Goal: Information Seeking & Learning: Learn about a topic

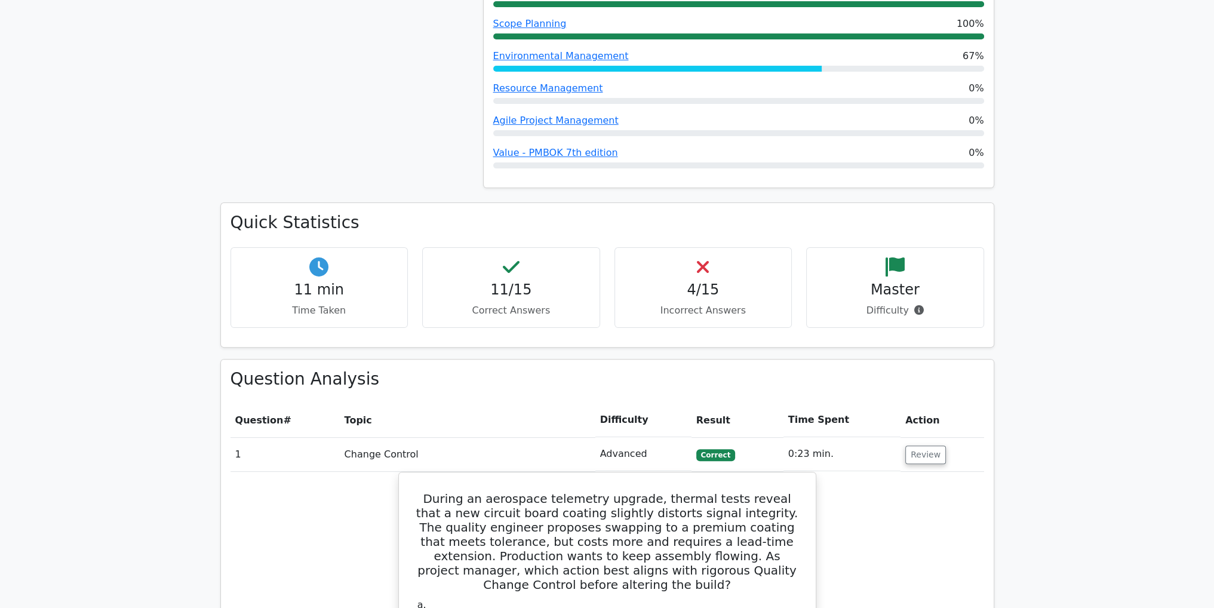
scroll to position [1664, 0]
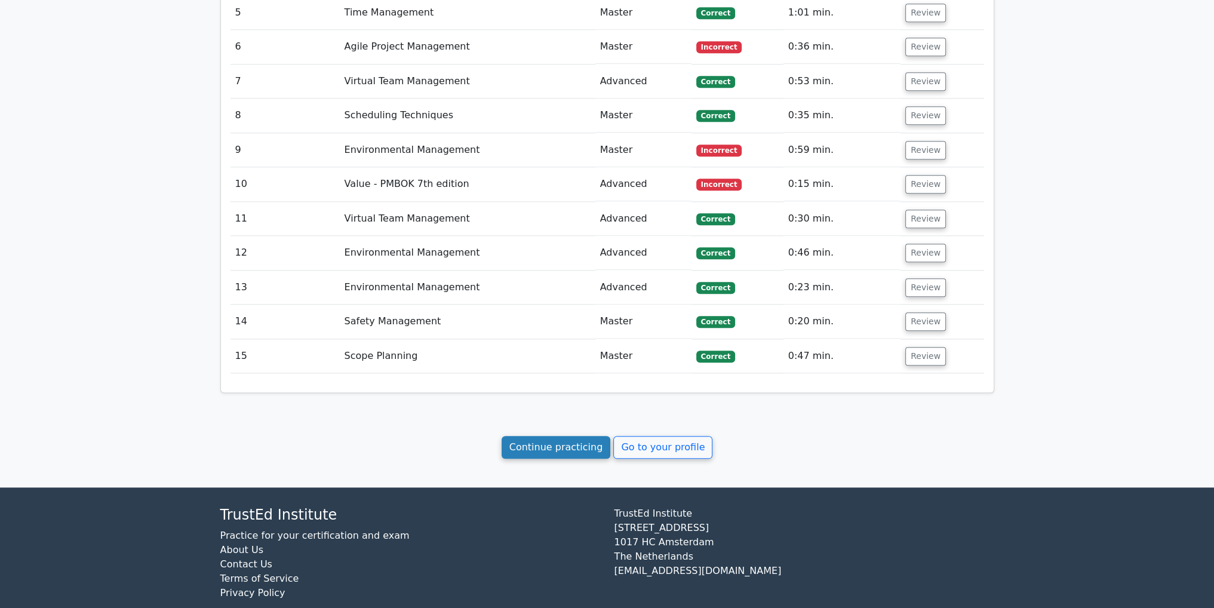
click at [553, 436] on link "Continue practicing" at bounding box center [555, 447] width 109 height 23
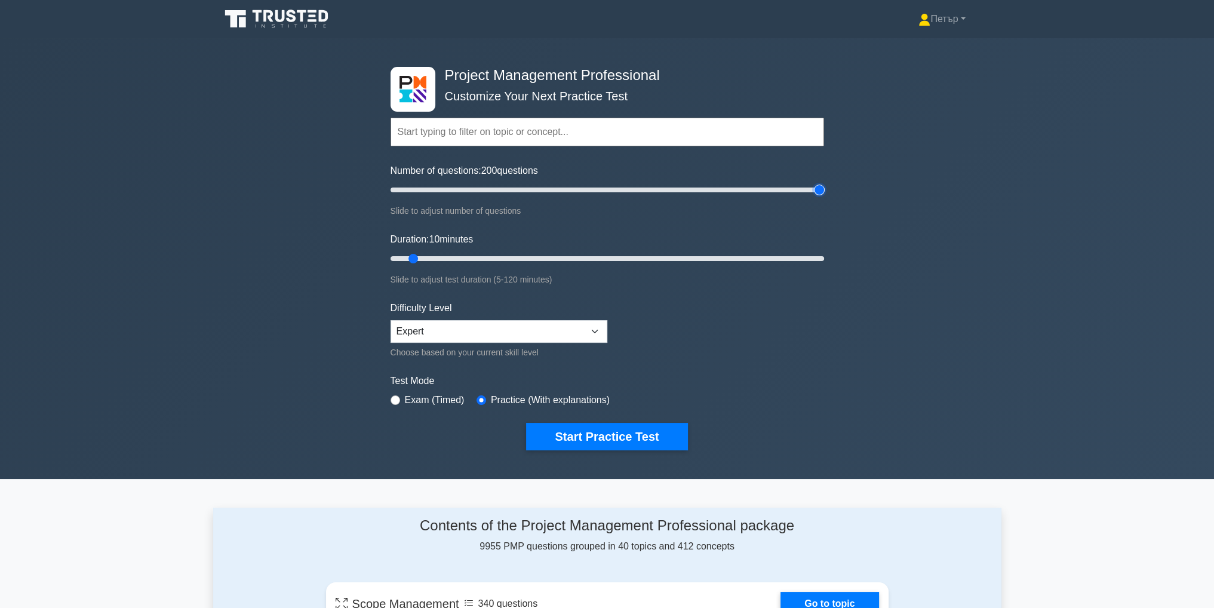
type input "200"
click at [818, 188] on input "Number of questions: 200 questions" at bounding box center [606, 190] width 433 height 14
type input "120"
click at [823, 256] on input "Duration: 120 minutes" at bounding box center [606, 258] width 433 height 14
click at [646, 432] on button "Start Practice Test" at bounding box center [606, 436] width 161 height 27
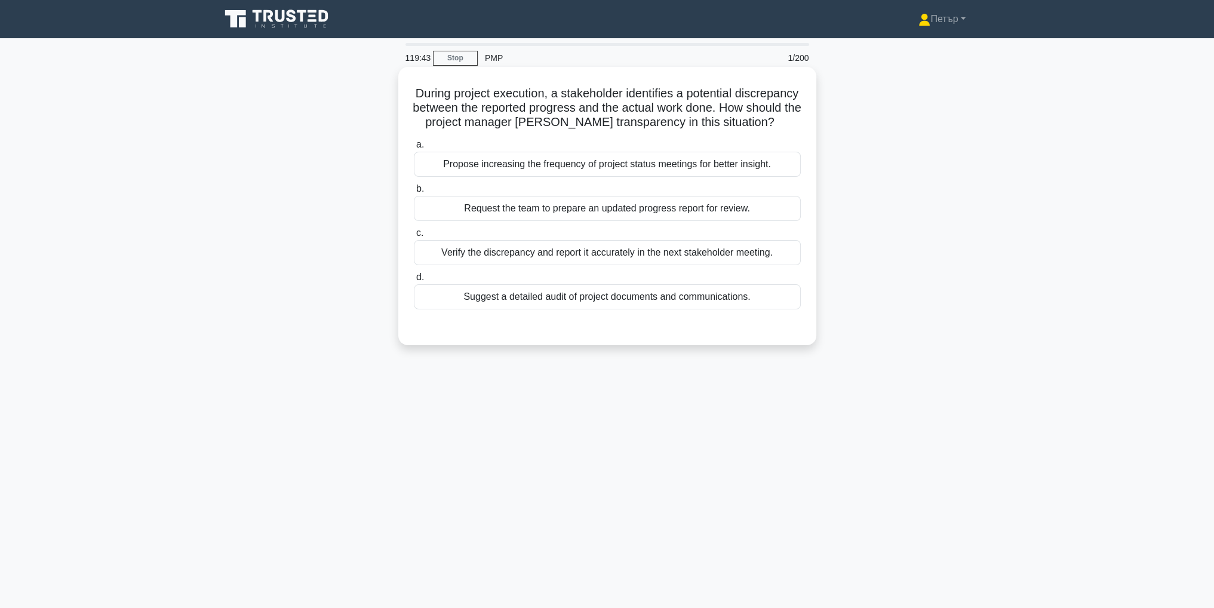
click at [683, 265] on div "Verify the discrepancy and report it accurately in the next stakeholder meeting." at bounding box center [607, 252] width 387 height 25
click at [414, 237] on input "c. Verify the discrepancy and report it accurately in the next stakeholder meet…" at bounding box center [414, 233] width 0 height 8
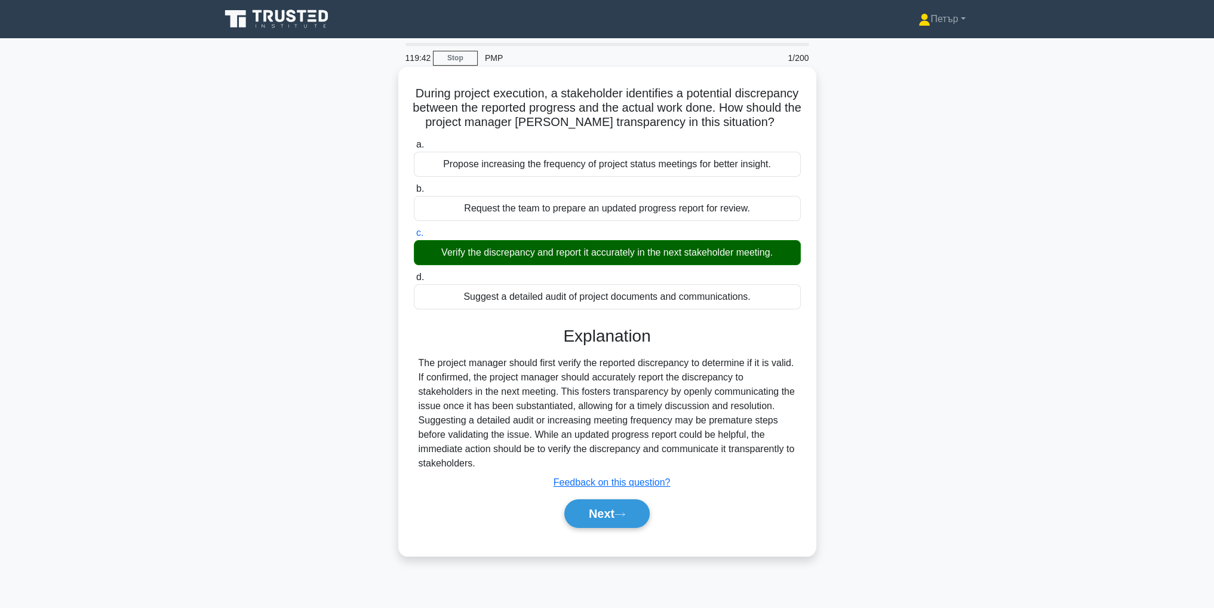
scroll to position [38, 0]
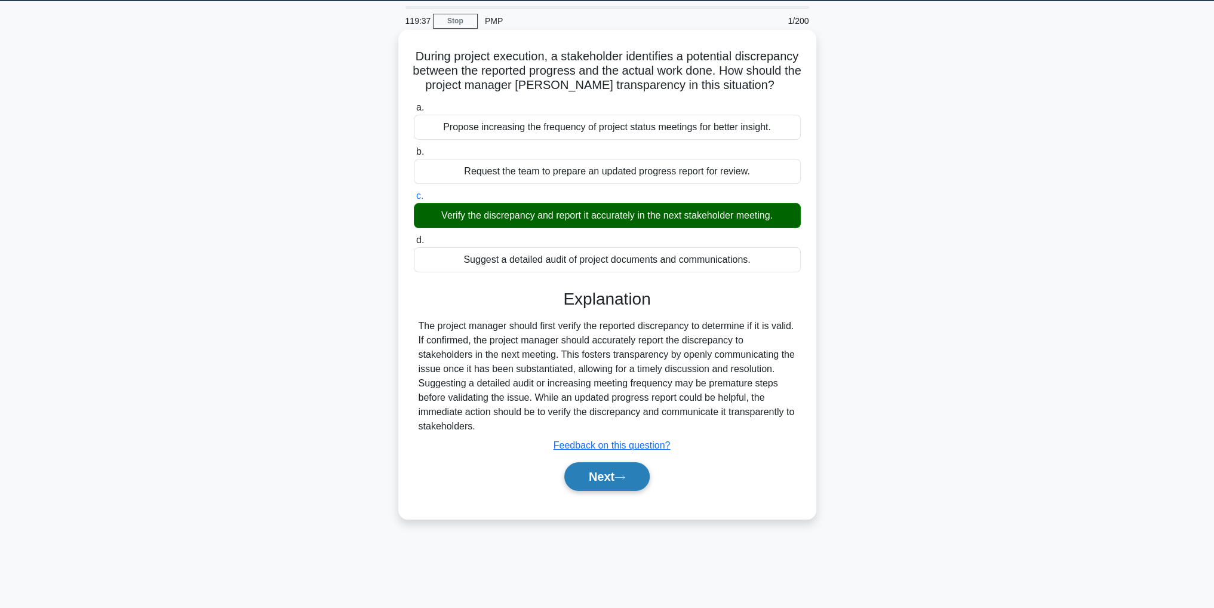
click at [596, 485] on button "Next" at bounding box center [606, 476] width 85 height 29
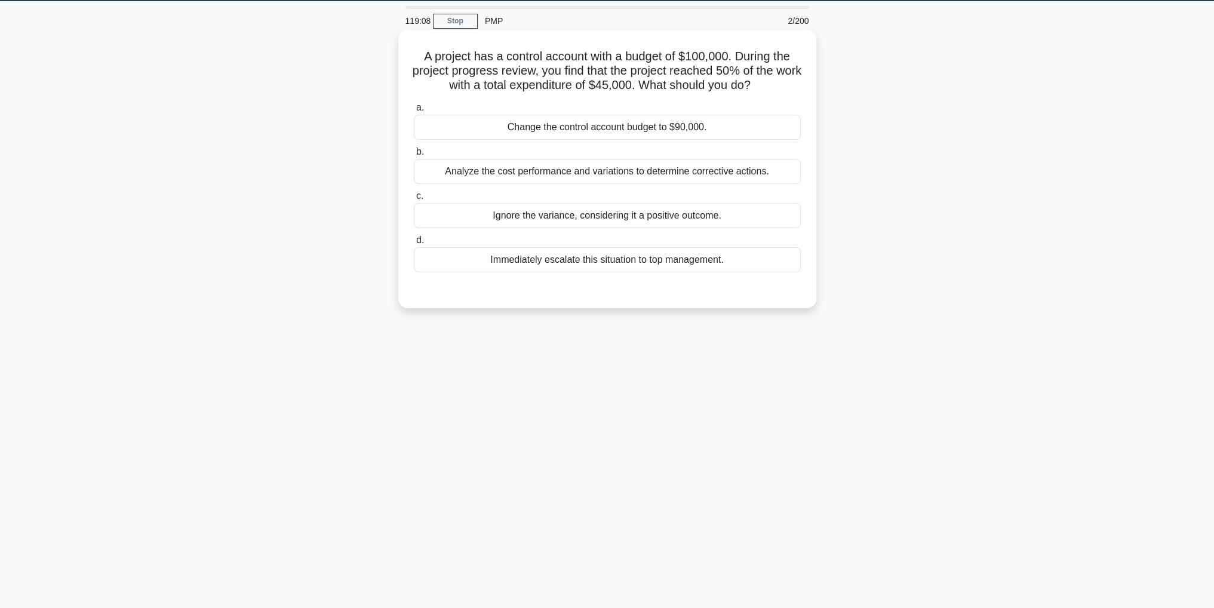
click at [789, 170] on div "Analyze the cost performance and variations to determine corrective actions." at bounding box center [607, 171] width 387 height 25
click at [414, 156] on input "b. Analyze the cost performance and variations to determine corrective actions." at bounding box center [414, 152] width 0 height 8
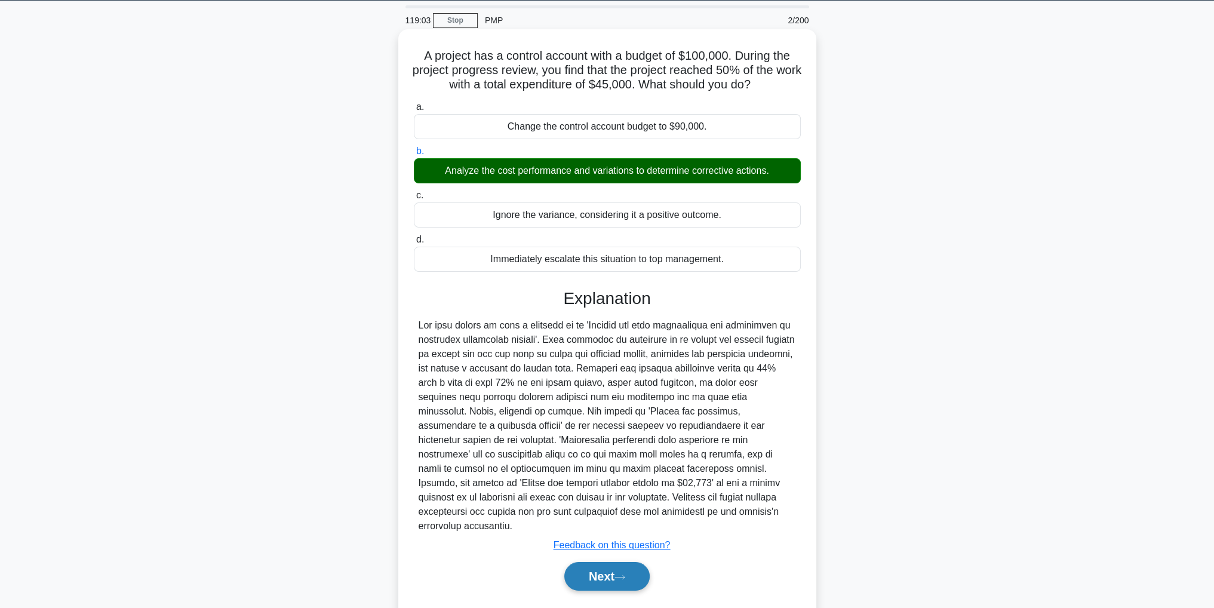
click at [611, 562] on button "Next" at bounding box center [606, 576] width 85 height 29
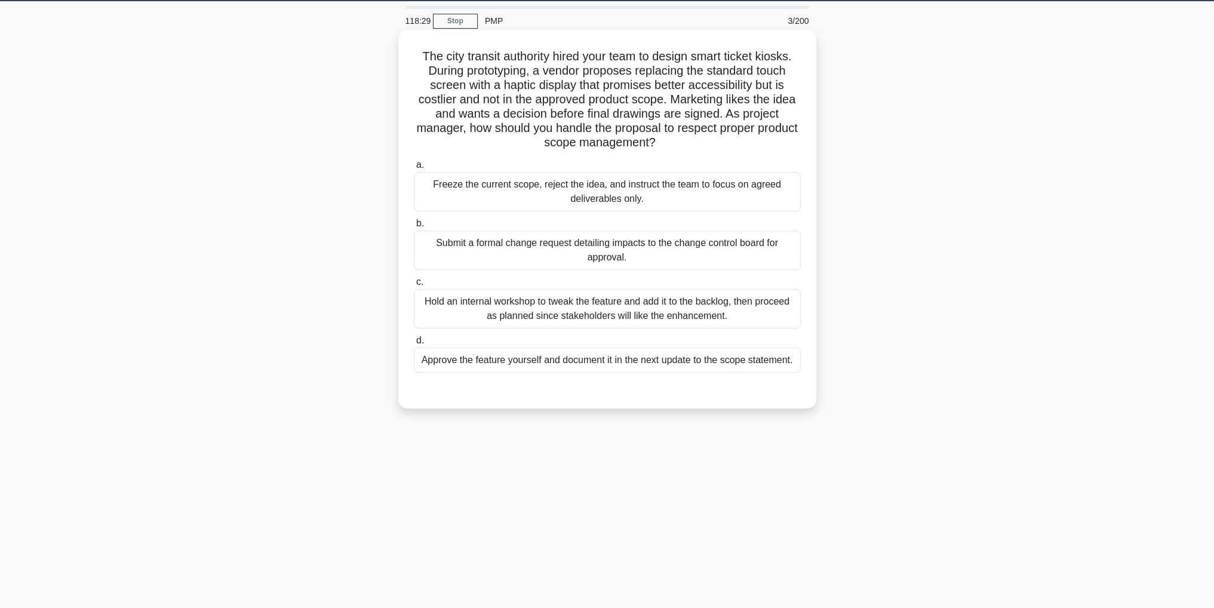
click at [683, 256] on div "Submit a formal change request detailing impacts to the change control board fo…" at bounding box center [607, 249] width 387 height 39
click at [414, 227] on input "b. Submit a formal change request detailing impacts to the change control board…" at bounding box center [414, 224] width 0 height 8
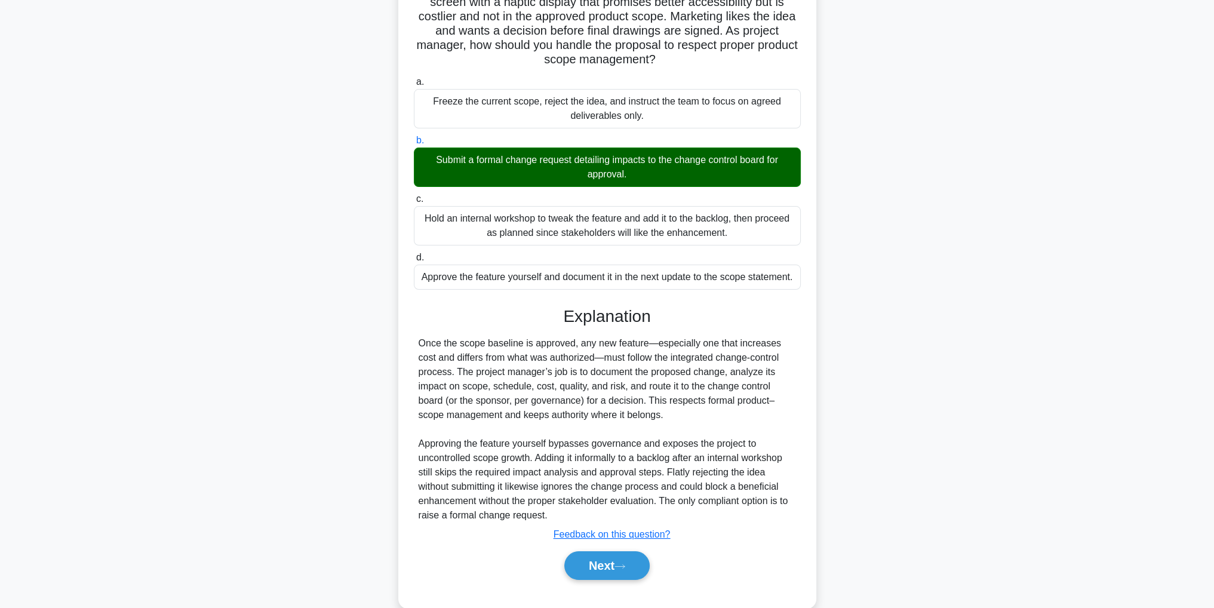
scroll to position [142, 0]
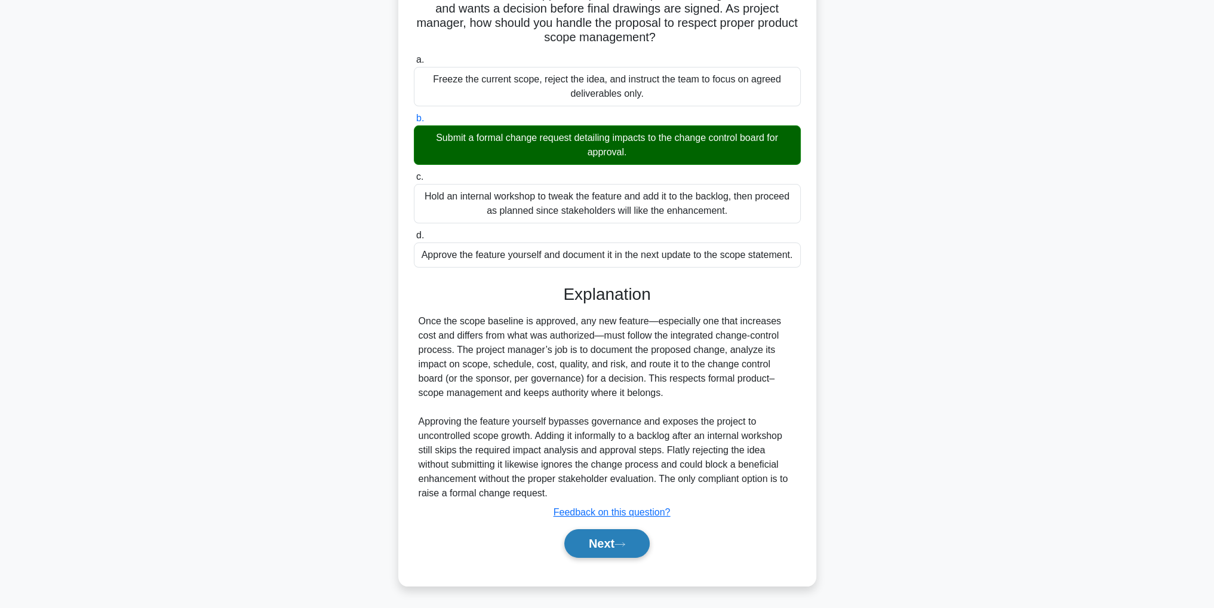
click at [583, 537] on button "Next" at bounding box center [606, 543] width 85 height 29
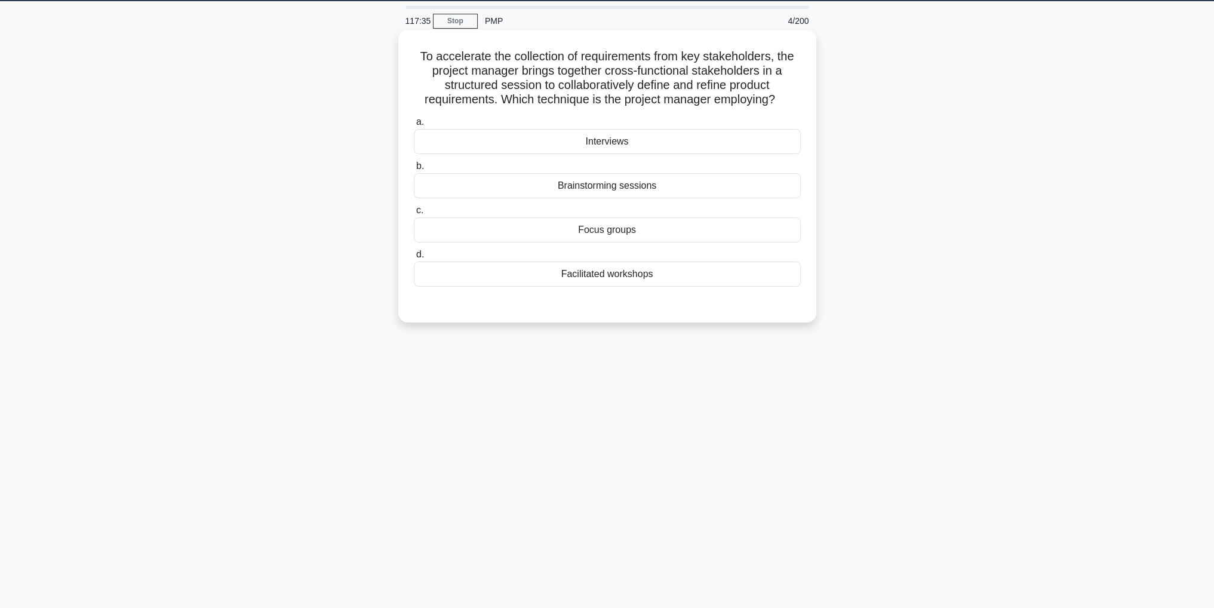
click at [685, 184] on div "Brainstorming sessions" at bounding box center [607, 185] width 387 height 25
click at [414, 170] on input "b. Brainstorming sessions" at bounding box center [414, 166] width 0 height 8
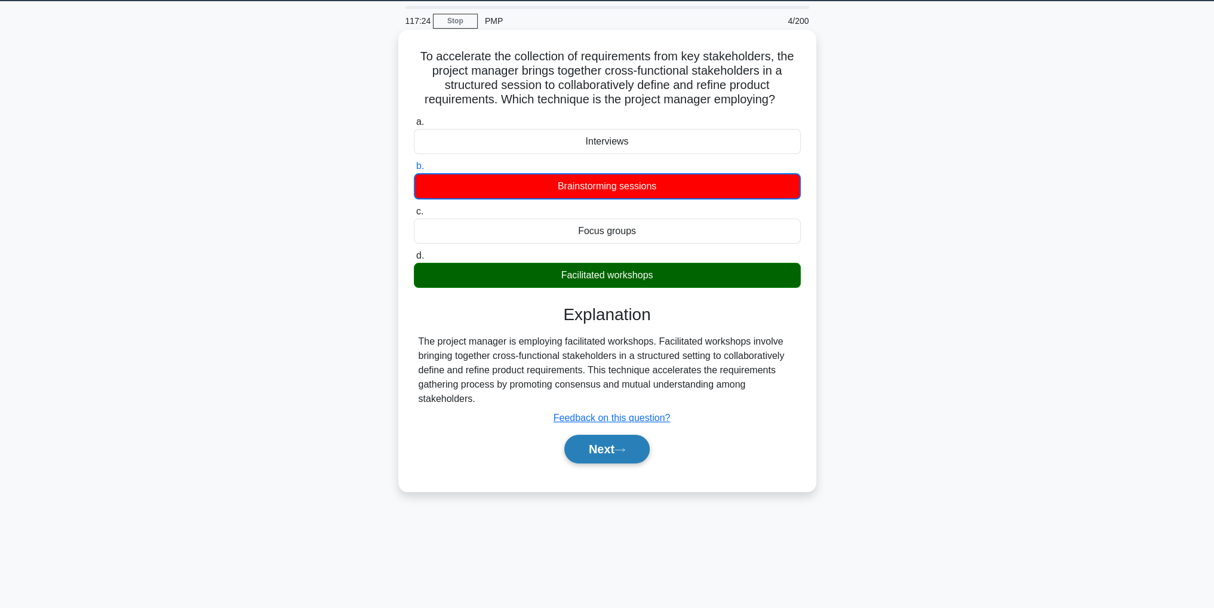
click at [596, 445] on button "Next" at bounding box center [606, 449] width 85 height 29
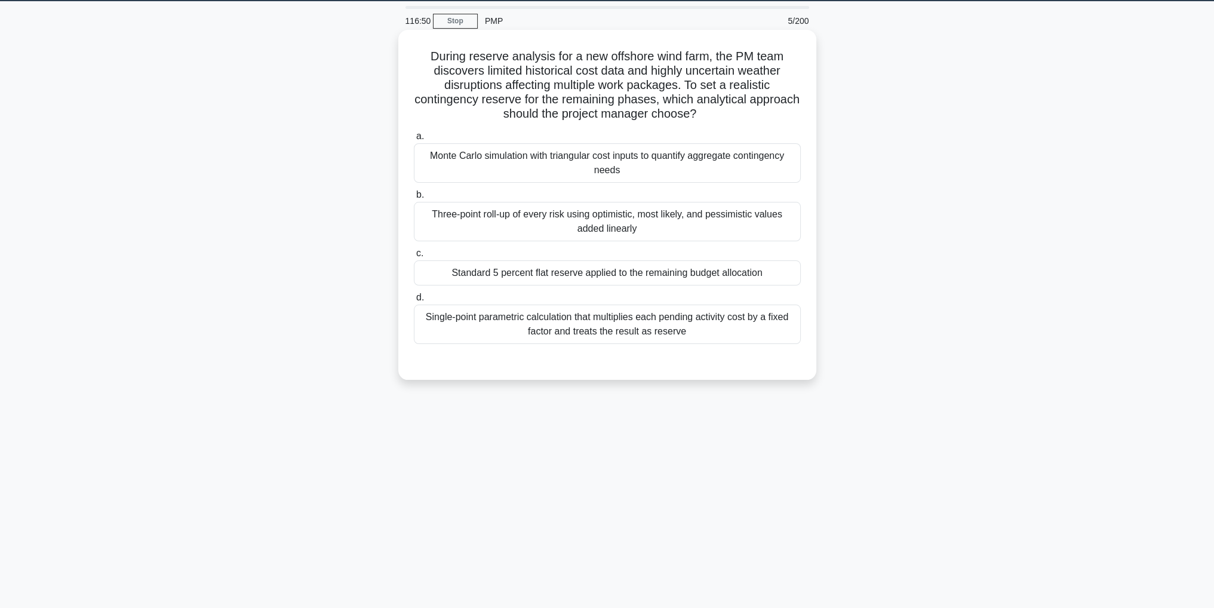
click at [663, 223] on div "Three-point roll-up of every risk using optimistic, most likely, and pessimisti…" at bounding box center [607, 221] width 387 height 39
click at [414, 199] on input "b. Three-point roll-up of every risk using optimistic, most likely, and pessimi…" at bounding box center [414, 195] width 0 height 8
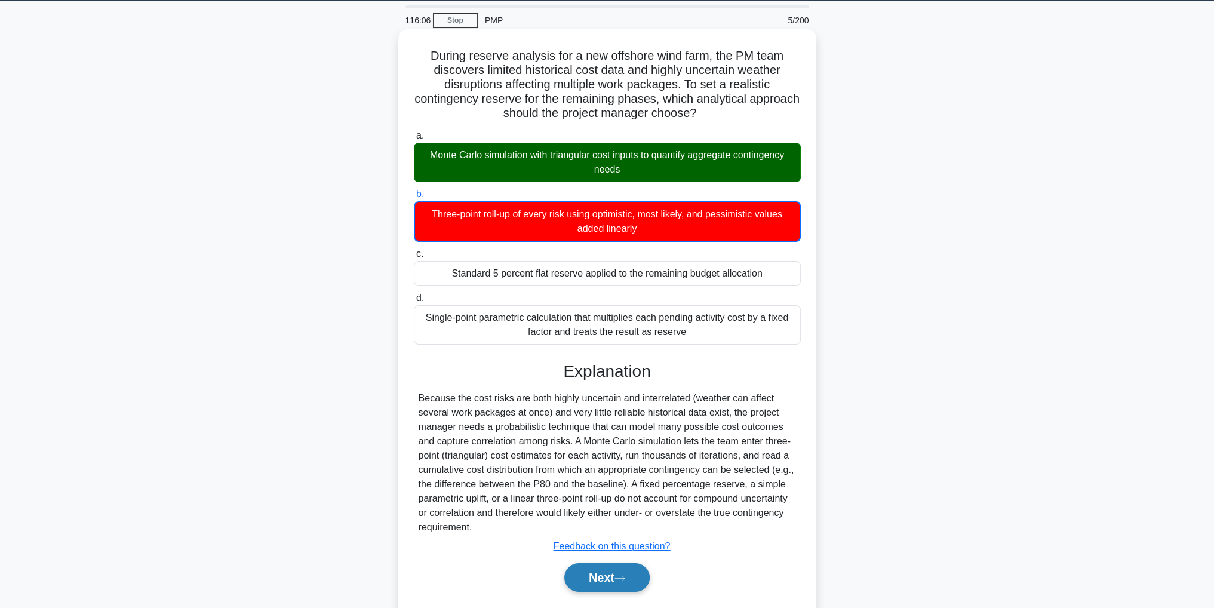
click at [621, 578] on icon at bounding box center [619, 578] width 11 height 7
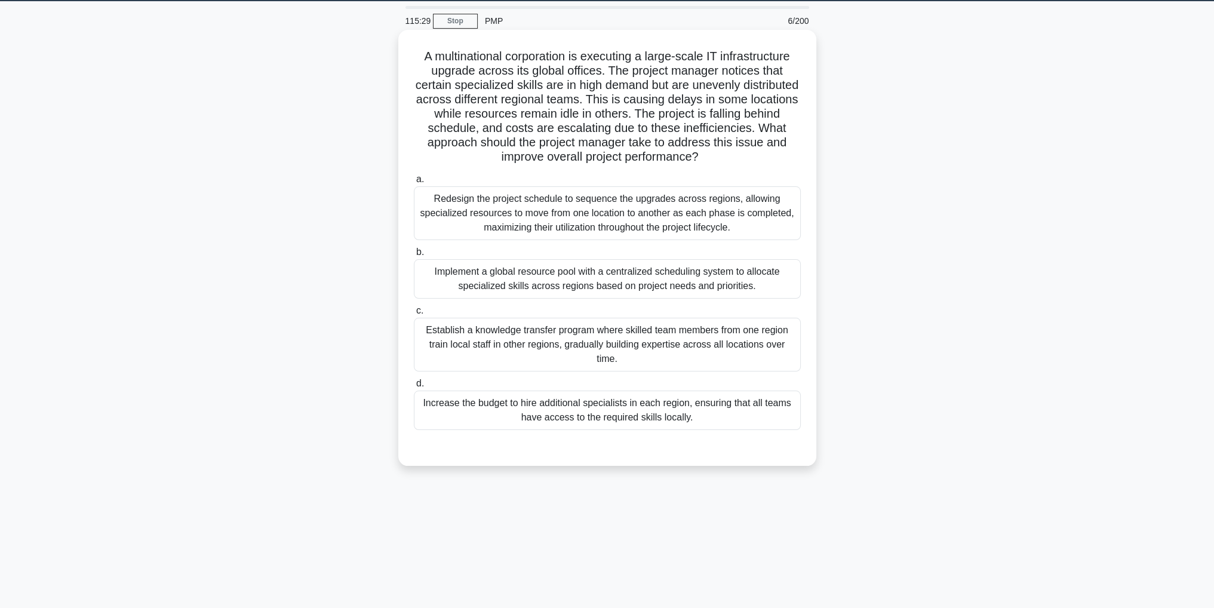
click at [781, 287] on div "Implement a global resource pool with a centralized scheduling system to alloca…" at bounding box center [607, 278] width 387 height 39
click at [414, 256] on input "b. Implement a global resource pool with a centralized scheduling system to all…" at bounding box center [414, 252] width 0 height 8
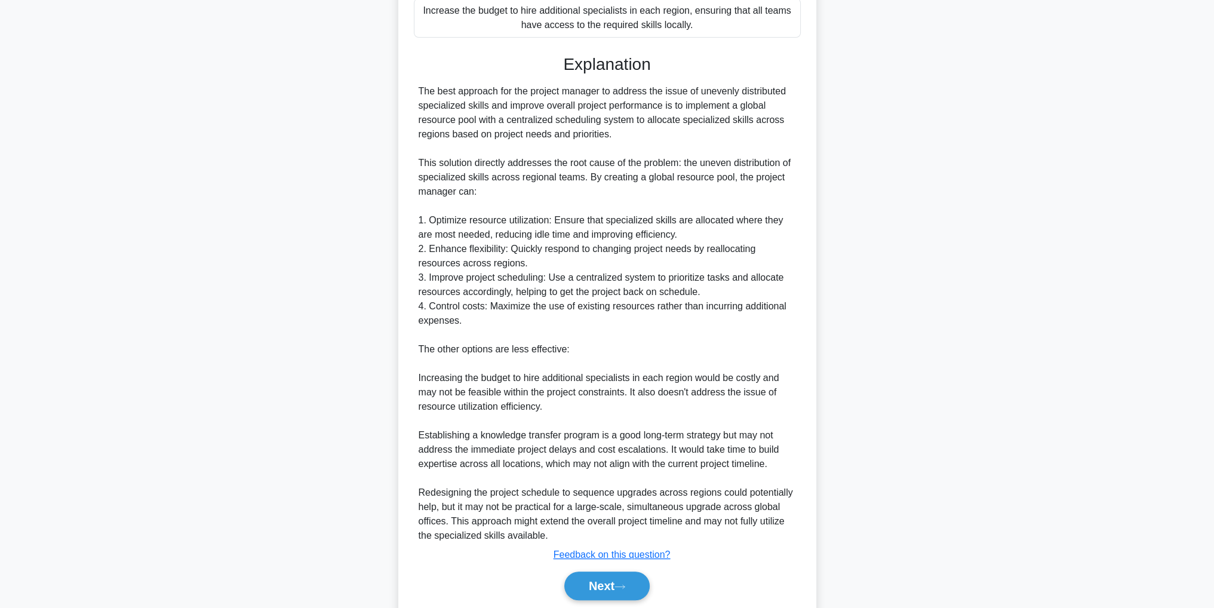
scroll to position [472, 0]
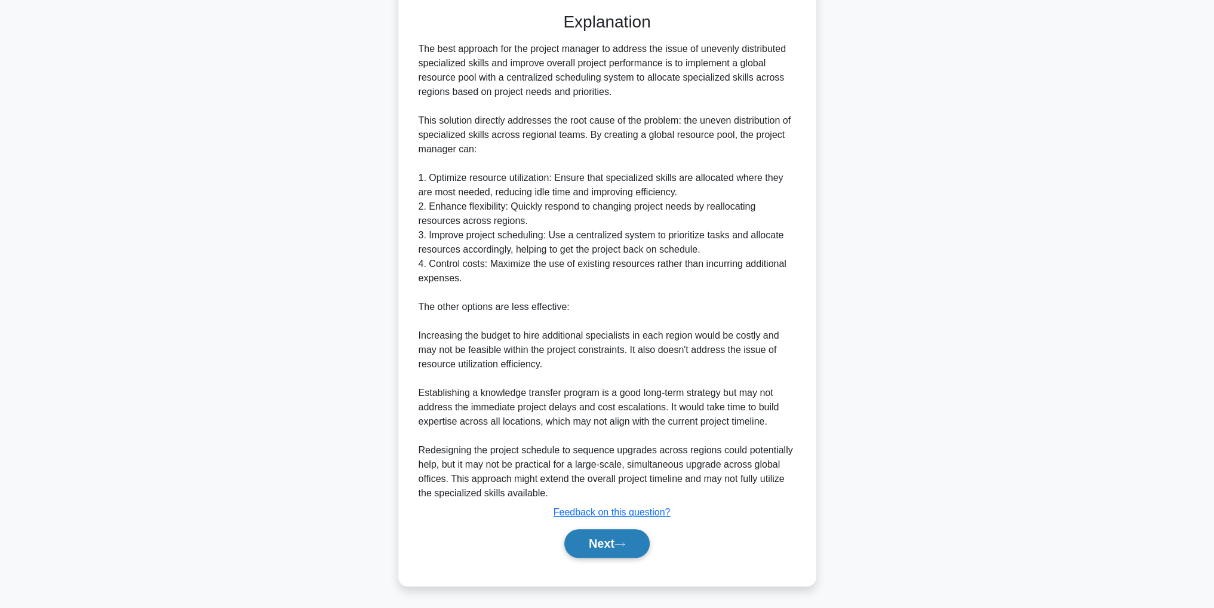
click at [611, 536] on button "Next" at bounding box center [606, 543] width 85 height 29
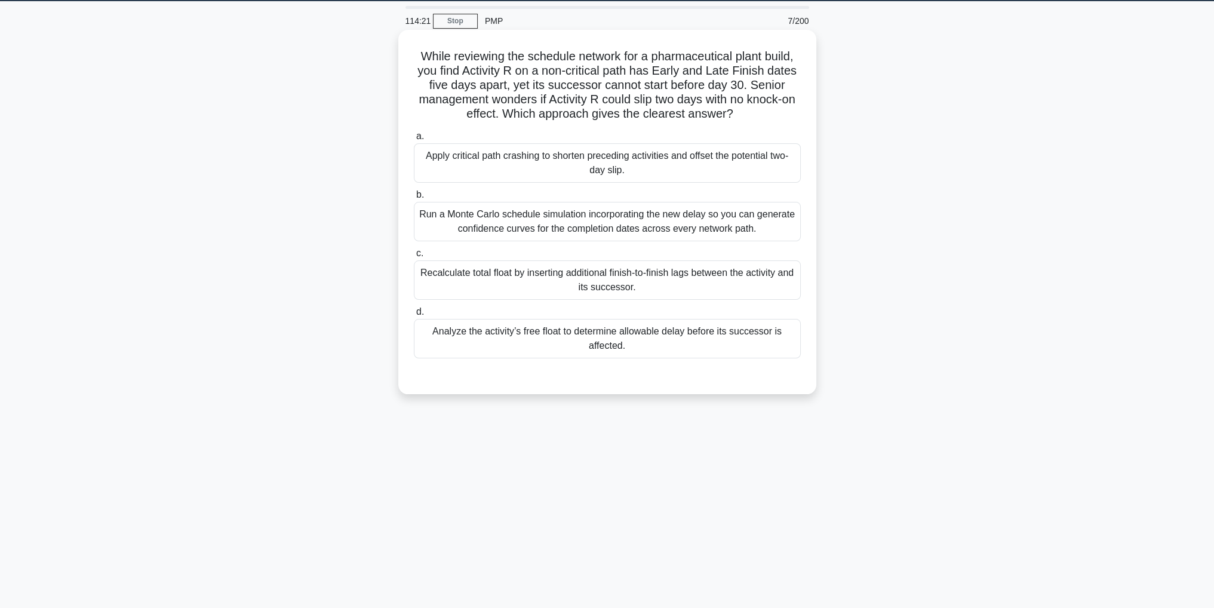
click at [654, 337] on div "Analyze the activity’s free float to determine allowable delay before its succe…" at bounding box center [607, 338] width 387 height 39
click at [414, 316] on input "d. Analyze the activity’s free float to determine allowable delay before its su…" at bounding box center [414, 312] width 0 height 8
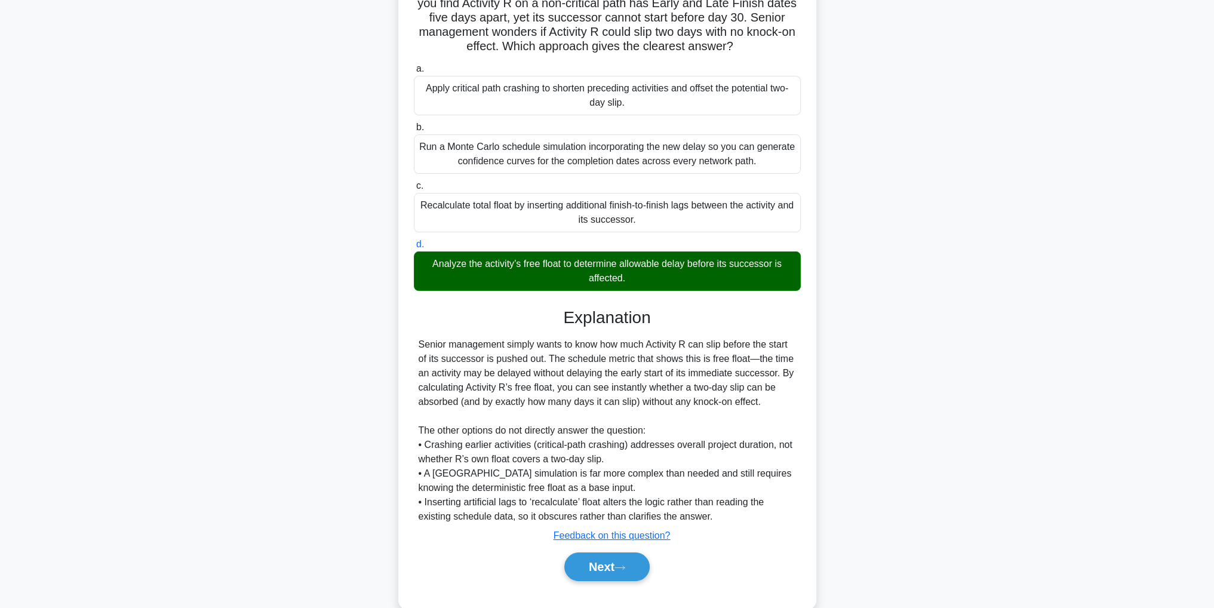
scroll to position [128, 0]
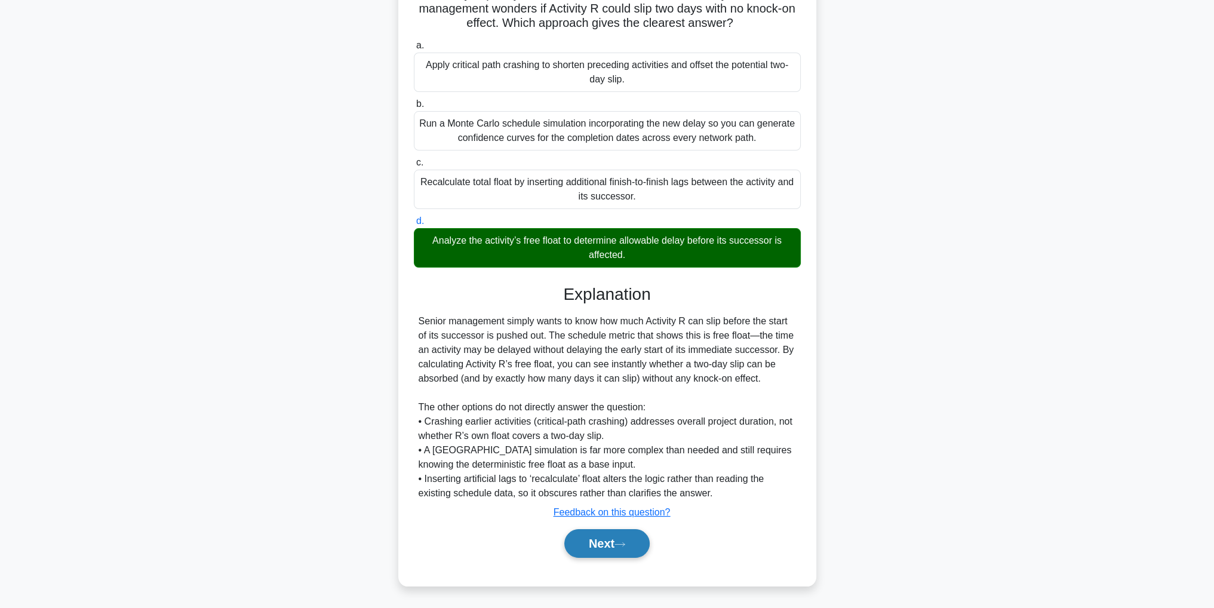
click at [621, 547] on button "Next" at bounding box center [606, 543] width 85 height 29
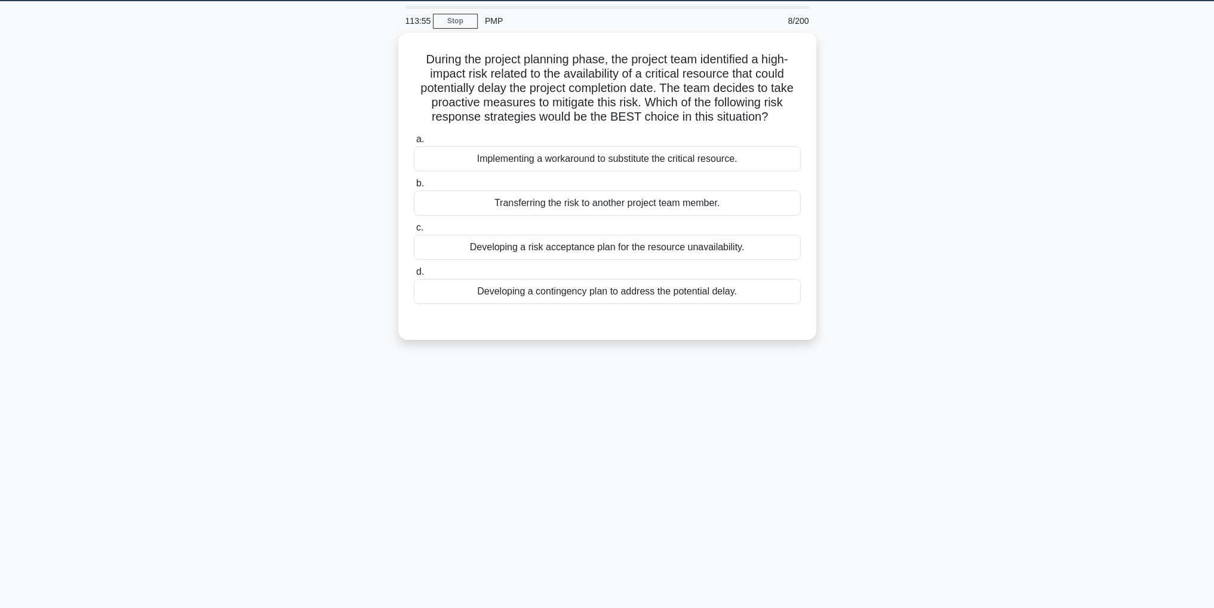
scroll to position [38, 0]
click at [765, 283] on div "Developing a contingency plan to address the potential delay." at bounding box center [607, 288] width 387 height 25
click at [414, 273] on input "d. Developing a contingency plan to address the potential delay." at bounding box center [414, 269] width 0 height 8
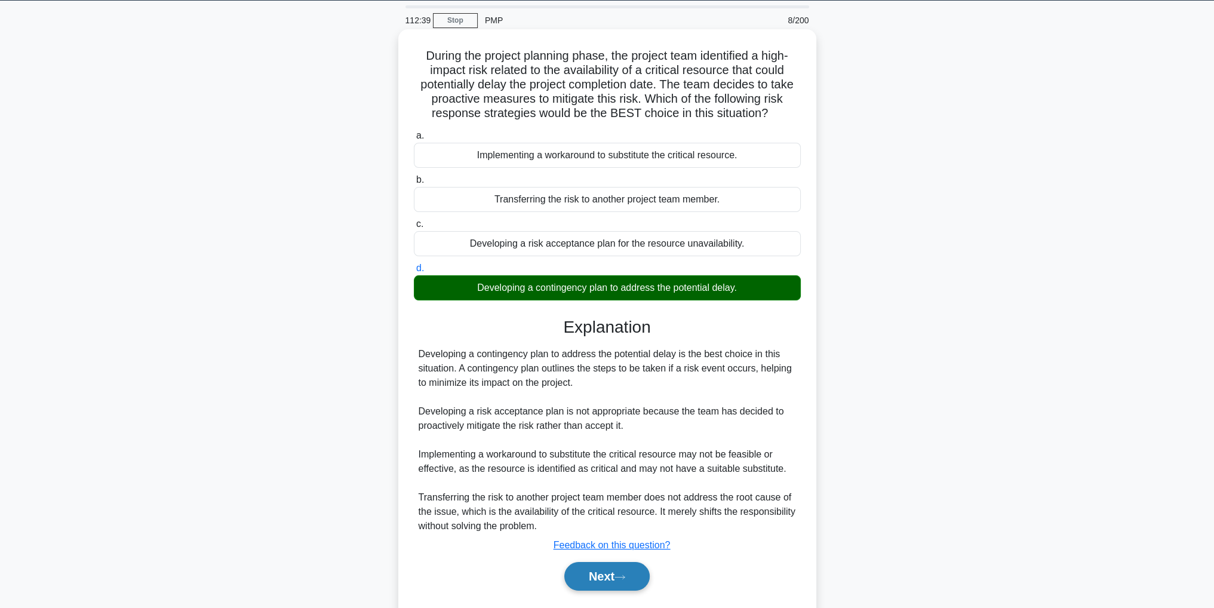
click at [614, 571] on button "Next" at bounding box center [606, 576] width 85 height 29
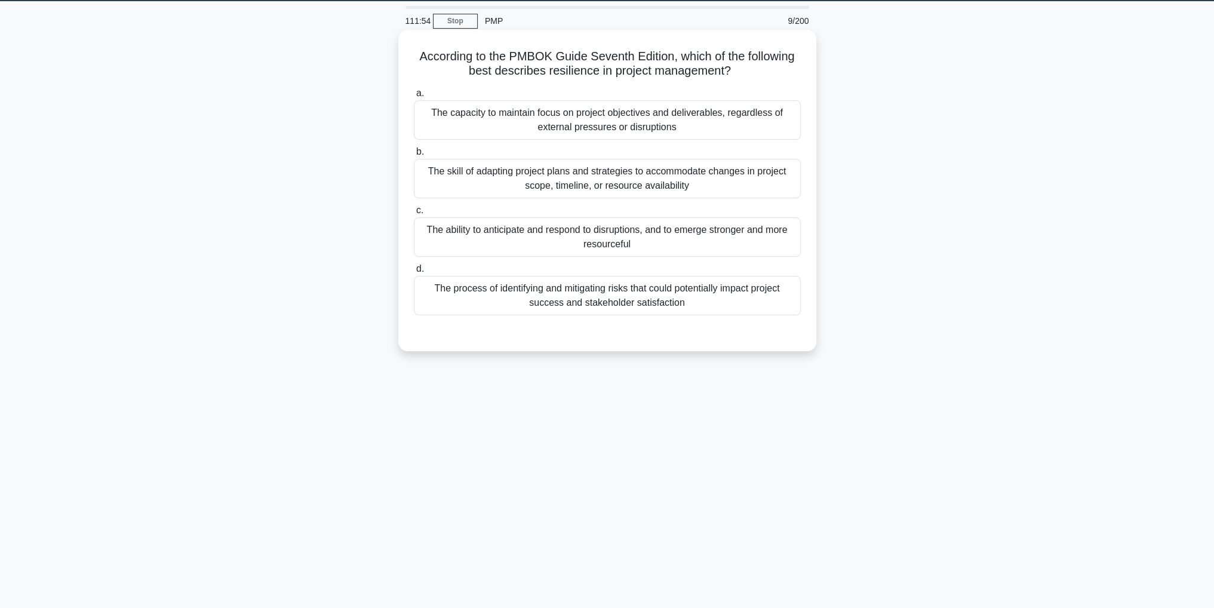
click at [752, 121] on div "The capacity to maintain focus on project objectives and deliverables, regardle…" at bounding box center [607, 119] width 387 height 39
click at [414, 97] on input "a. The capacity to maintain focus on project objectives and deliverables, regar…" at bounding box center [414, 94] width 0 height 8
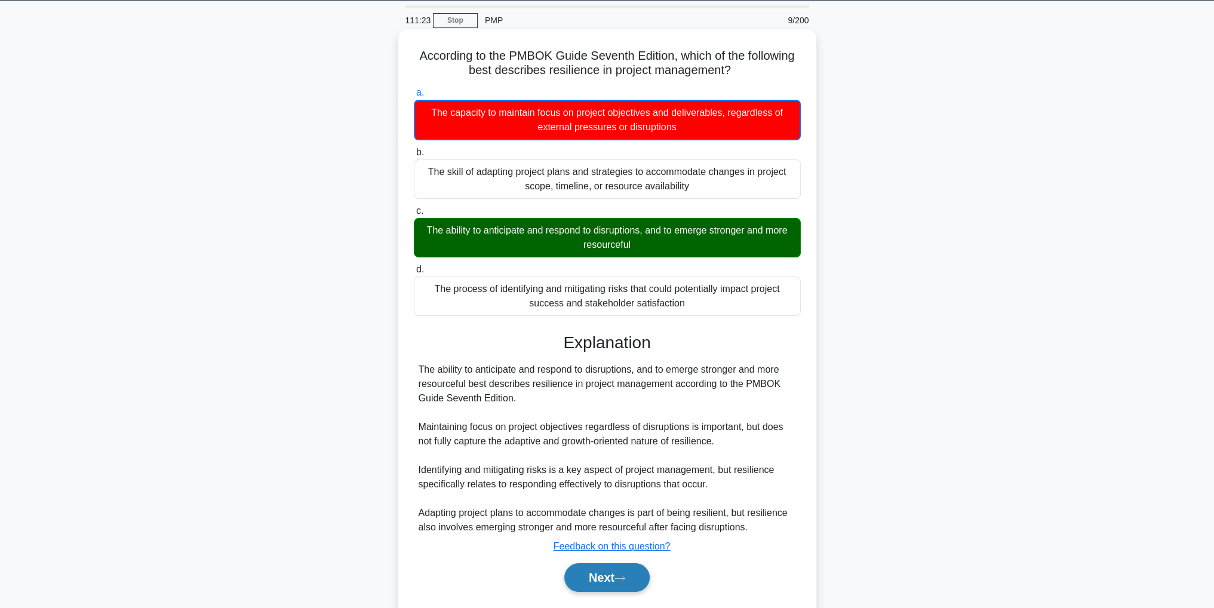
click at [619, 569] on button "Next" at bounding box center [606, 577] width 85 height 29
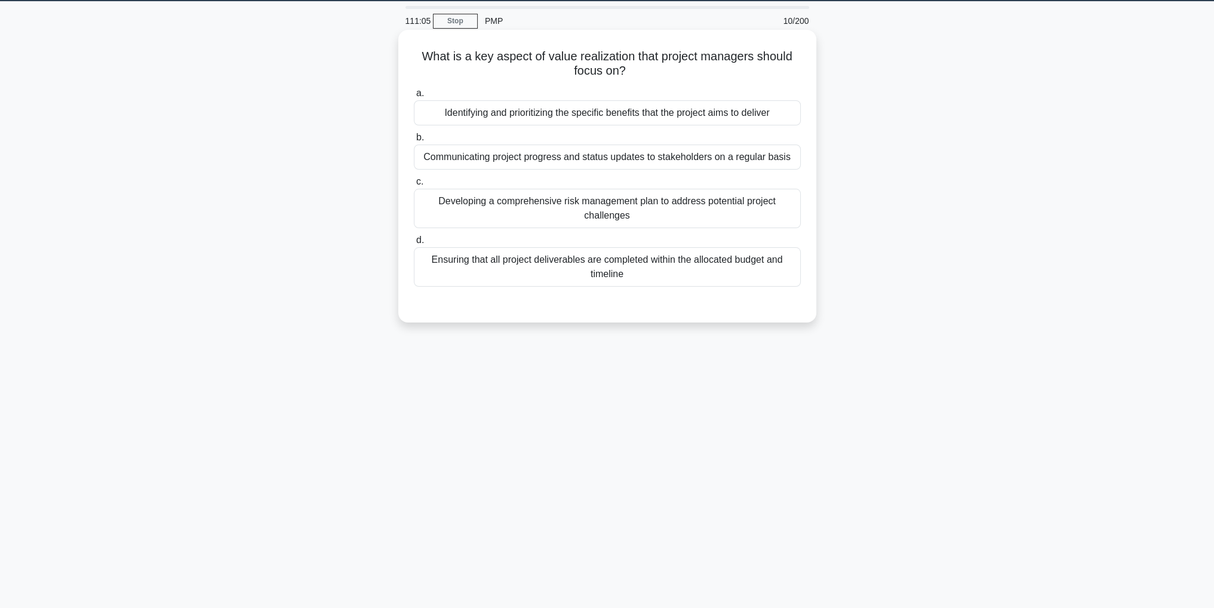
click at [660, 115] on div "Identifying and prioritizing the specific benefits that the project aims to del…" at bounding box center [607, 112] width 387 height 25
click at [414, 97] on input "a. Identifying and prioritizing the specific benefits that the project aims to …" at bounding box center [414, 94] width 0 height 8
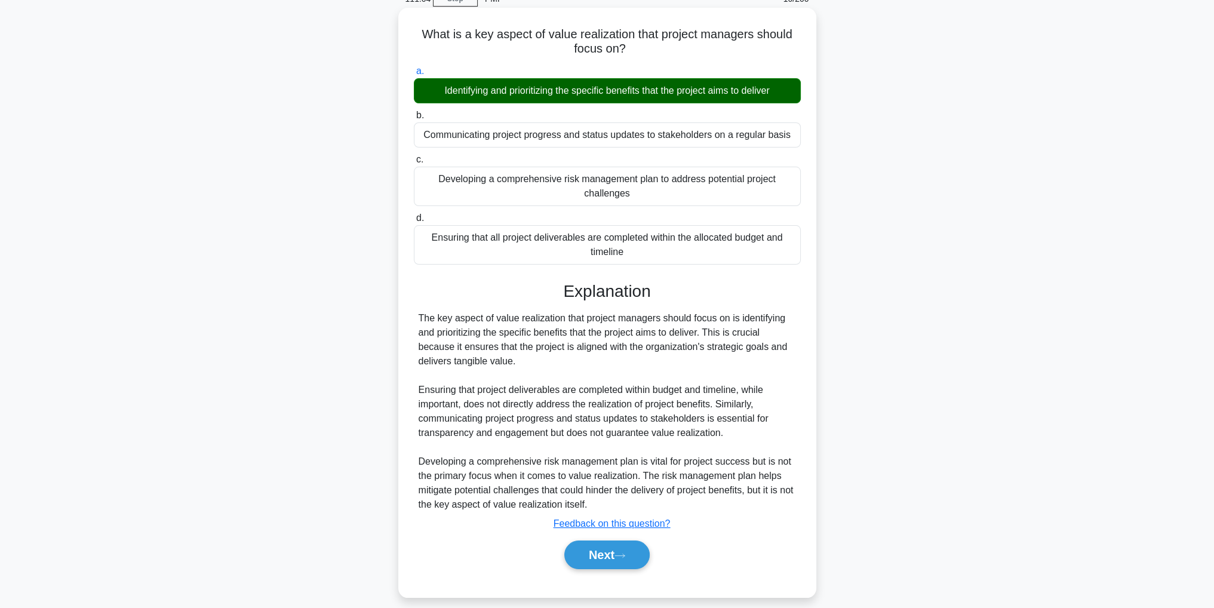
scroll to position [70, 0]
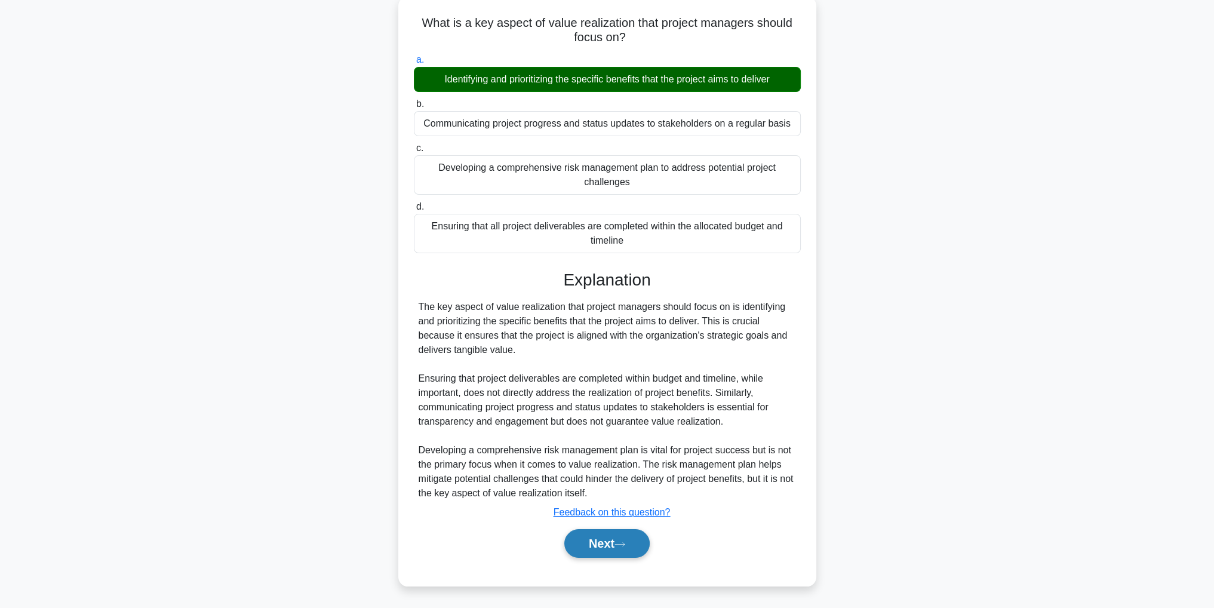
click at [618, 533] on button "Next" at bounding box center [606, 543] width 85 height 29
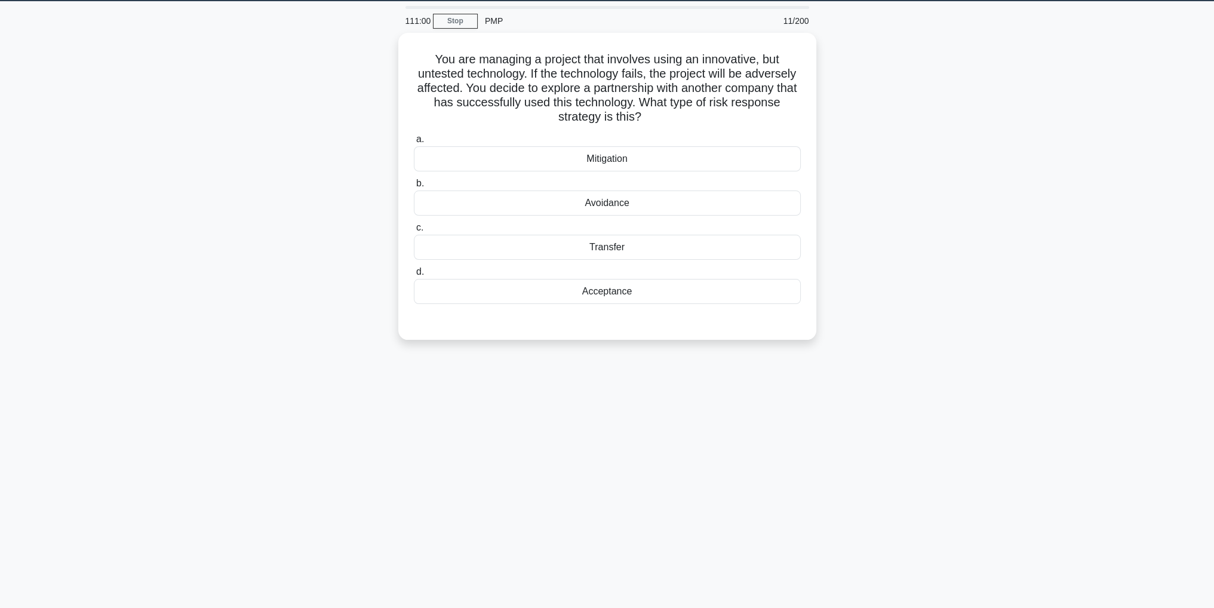
scroll to position [38, 0]
click at [659, 158] on div "Mitigation" at bounding box center [607, 155] width 387 height 25
click at [414, 140] on input "a. Mitigation" at bounding box center [414, 137] width 0 height 8
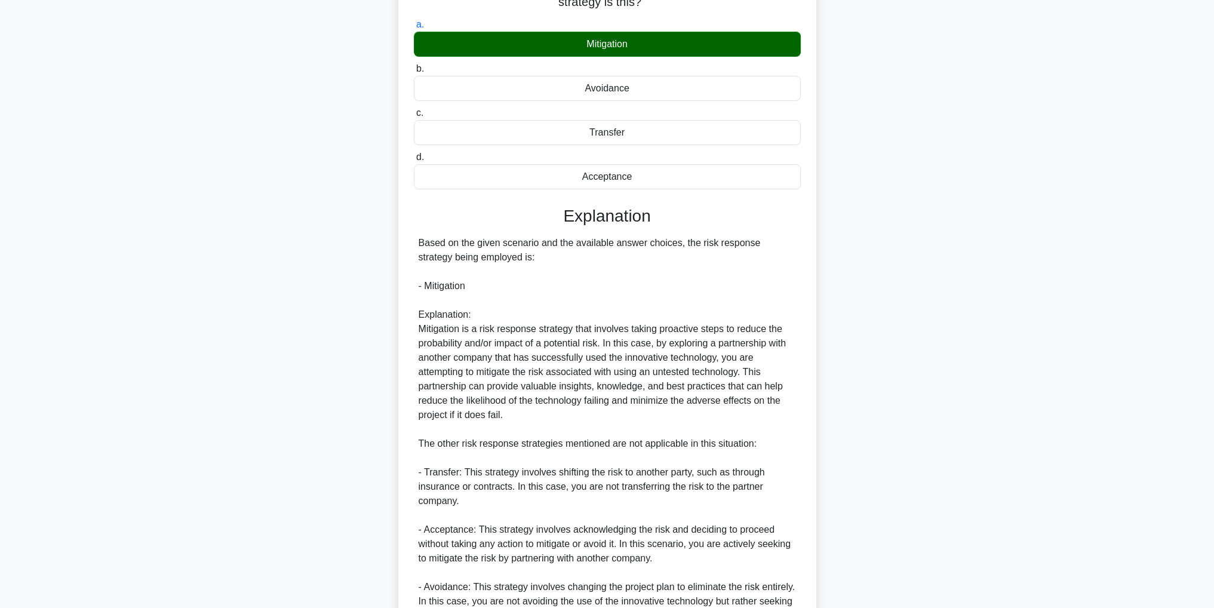
scroll to position [300, 0]
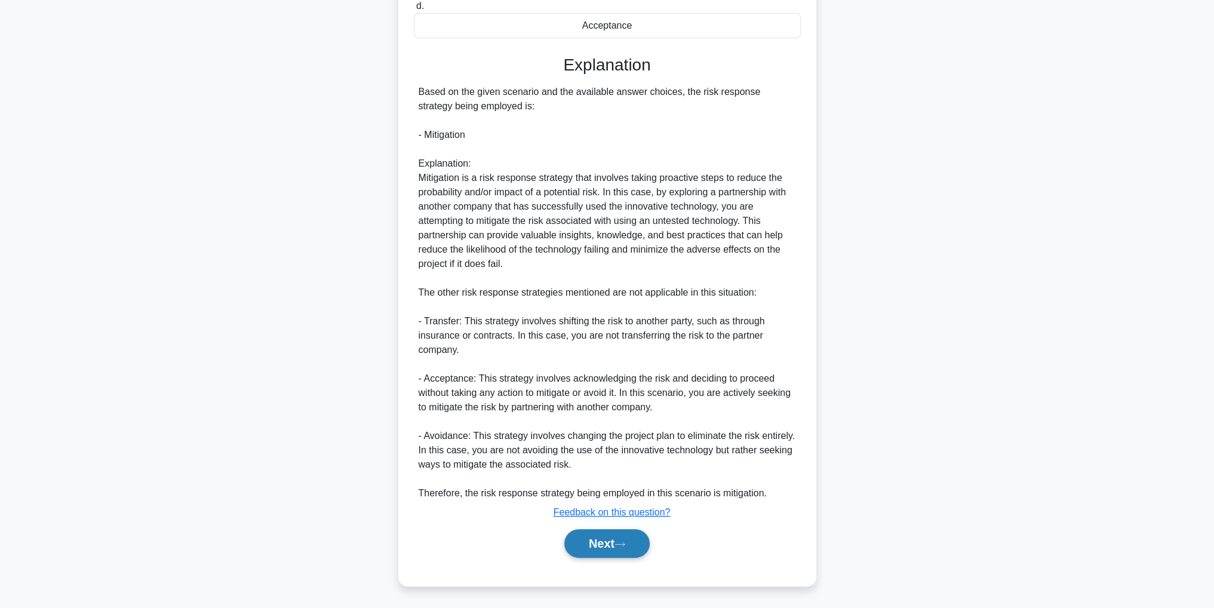
click at [597, 542] on button "Next" at bounding box center [606, 543] width 85 height 29
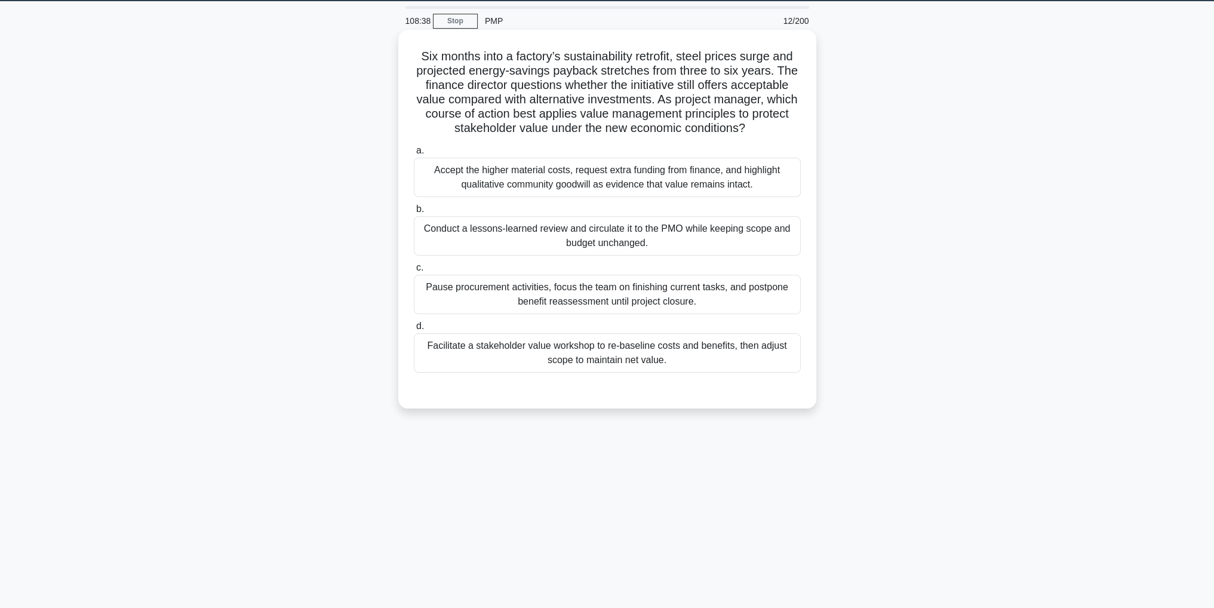
click at [712, 359] on div "Facilitate a stakeholder value workshop to re-baseline costs and benefits, then…" at bounding box center [607, 352] width 387 height 39
click at [414, 330] on input "d. Facilitate a stakeholder value workshop to re-baseline costs and benefits, t…" at bounding box center [414, 326] width 0 height 8
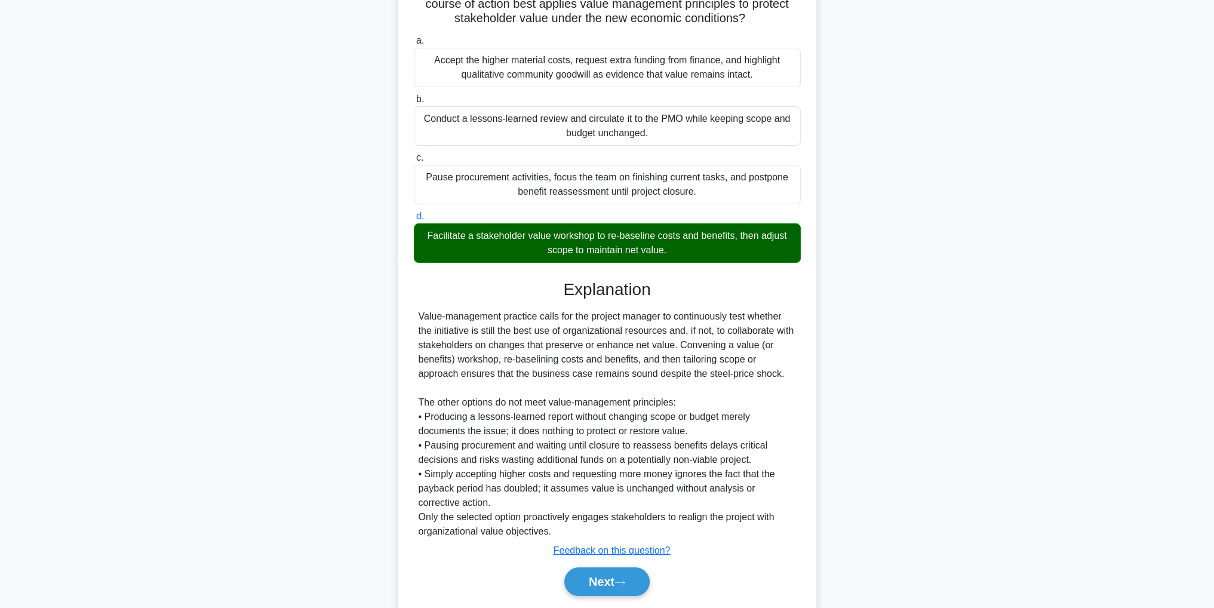
scroll to position [185, 0]
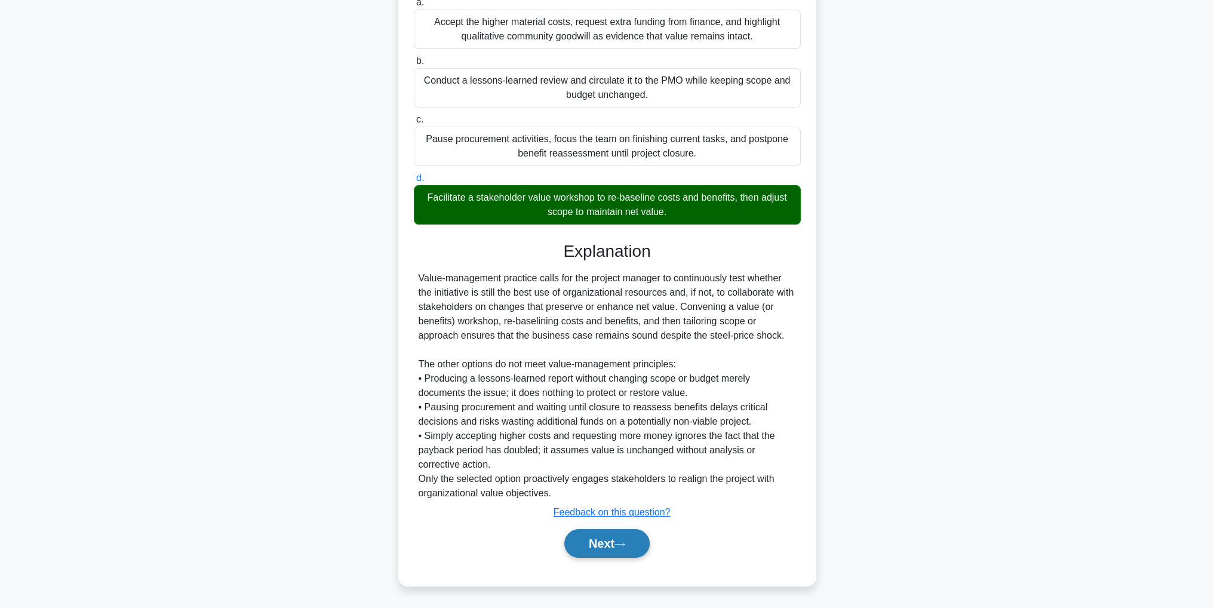
click at [591, 545] on button "Next" at bounding box center [606, 543] width 85 height 29
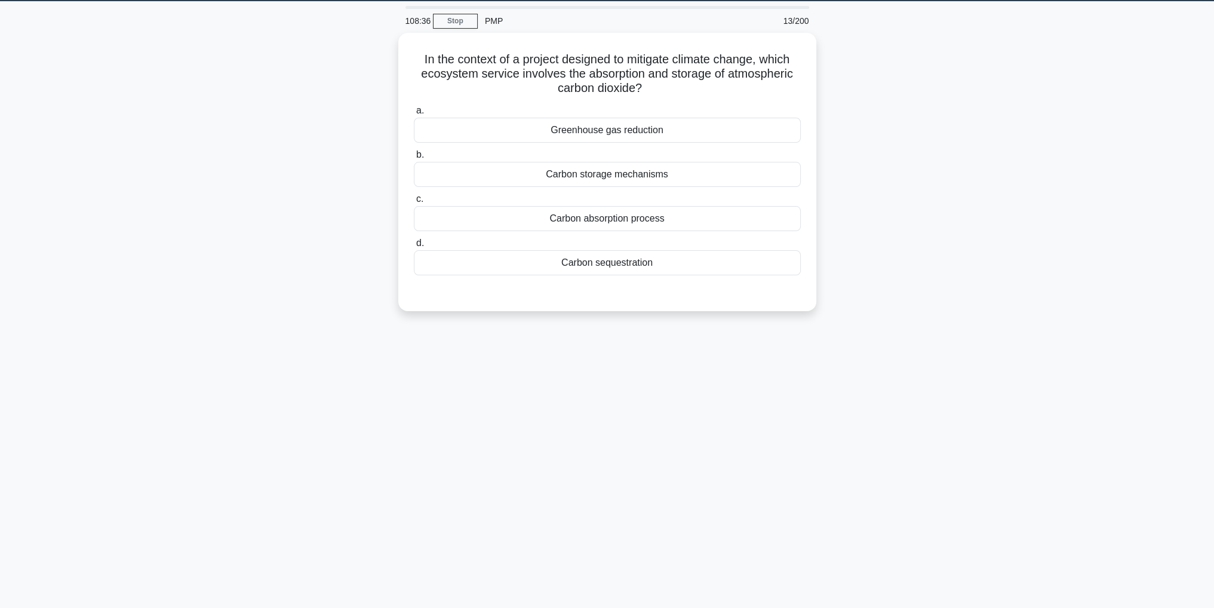
scroll to position [38, 0]
click at [726, 263] on div "Carbon sequestration" at bounding box center [607, 259] width 387 height 25
click at [414, 244] on input "d. Carbon sequestration" at bounding box center [414, 240] width 0 height 8
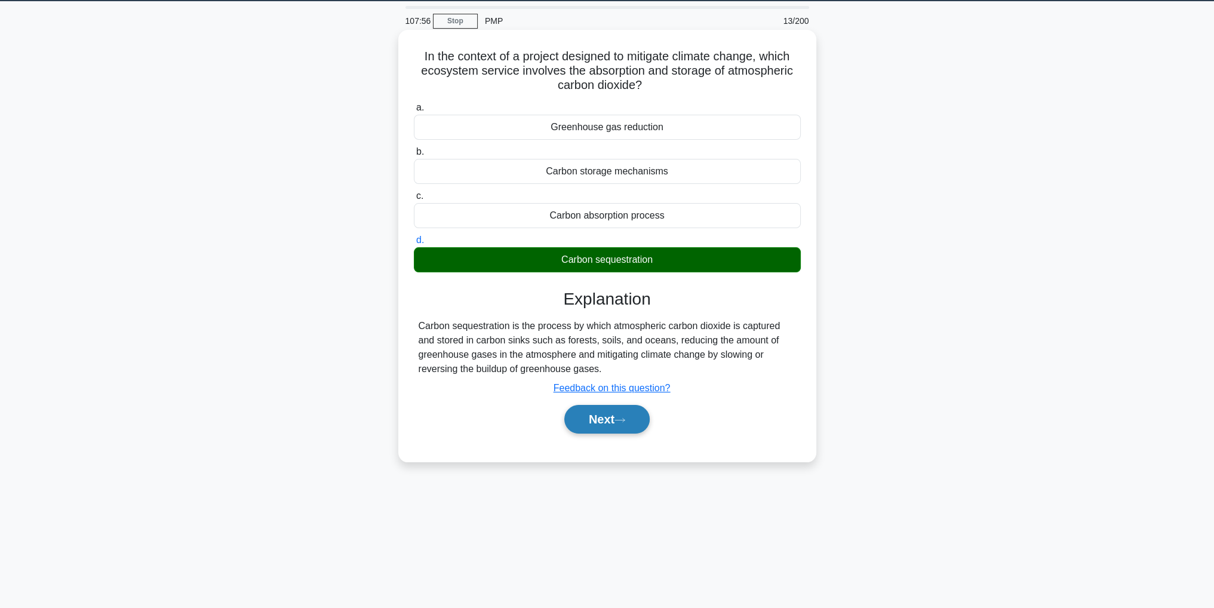
click at [603, 418] on button "Next" at bounding box center [606, 419] width 85 height 29
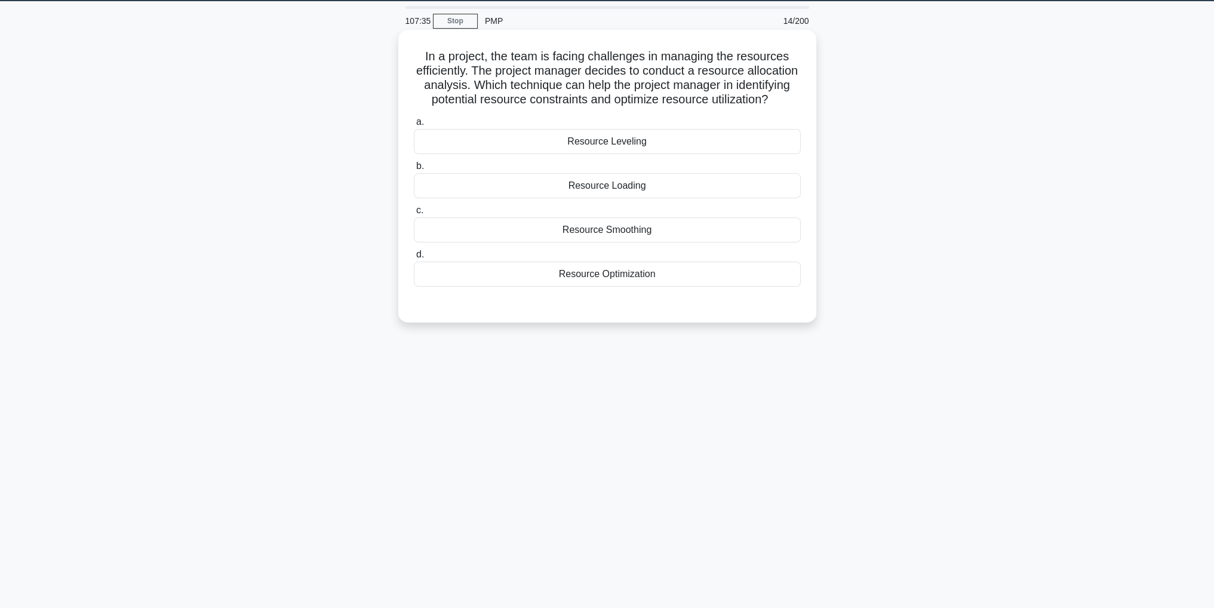
click at [731, 287] on div "Resource Optimization" at bounding box center [607, 273] width 387 height 25
click at [414, 258] on input "d. Resource Optimization" at bounding box center [414, 255] width 0 height 8
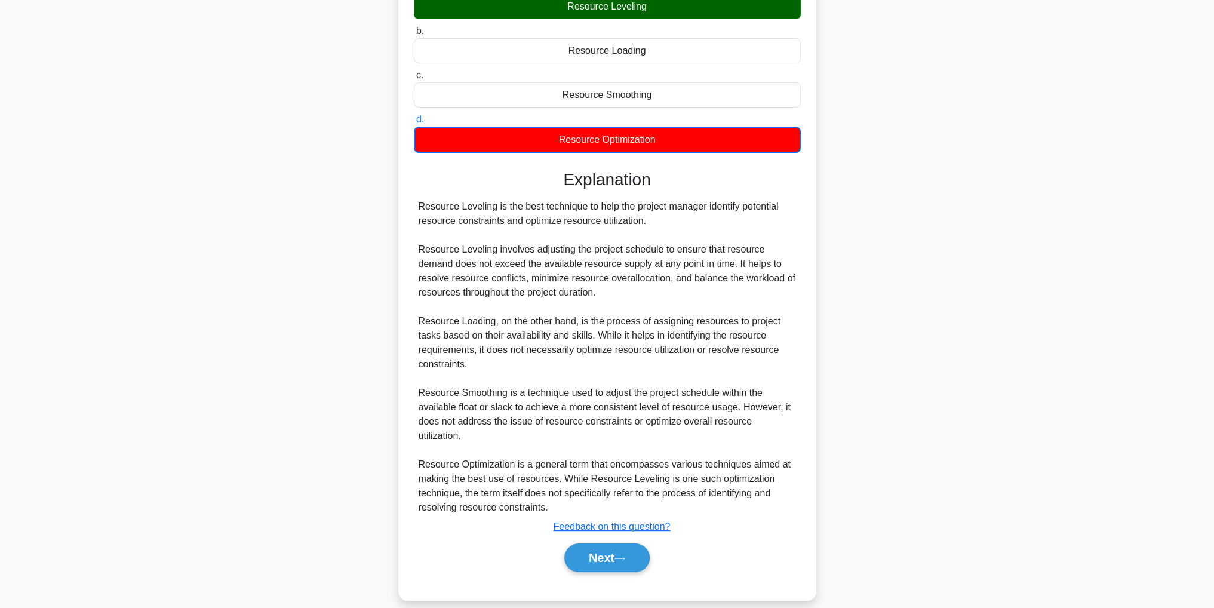
scroll to position [186, 0]
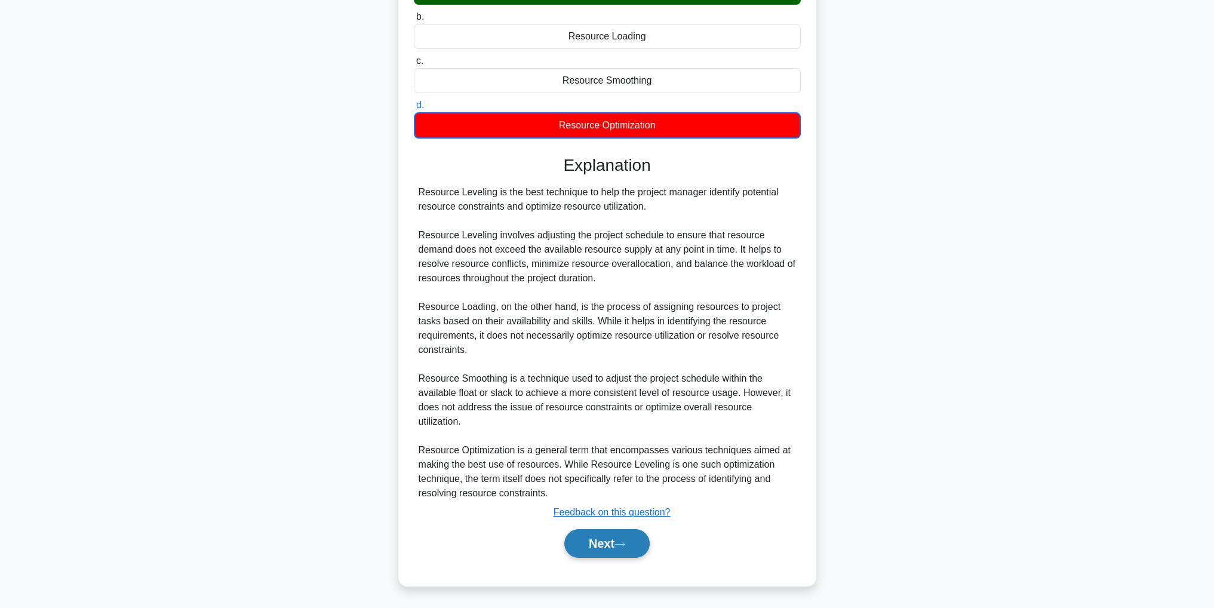
click at [623, 542] on icon at bounding box center [619, 544] width 11 height 7
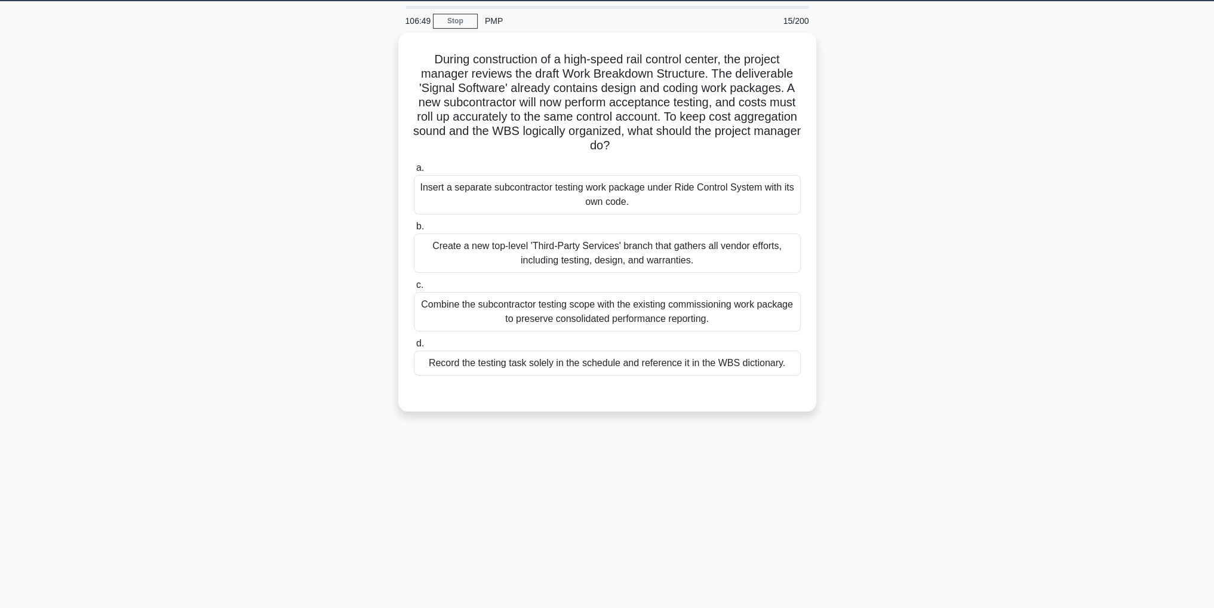
scroll to position [38, 0]
click at [711, 197] on div "Insert a separate subcontractor testing work package under Ride Control System …" at bounding box center [607, 191] width 387 height 39
click at [414, 169] on input "a. Insert a separate subcontractor testing work package under Ride Control Syst…" at bounding box center [414, 165] width 0 height 8
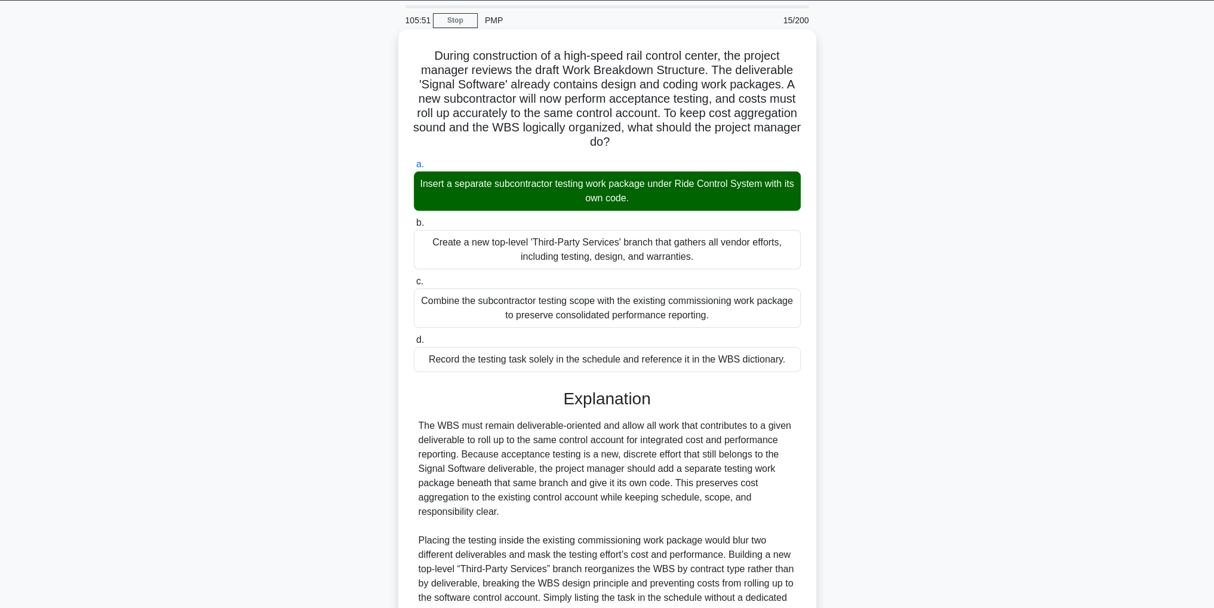
scroll to position [171, 0]
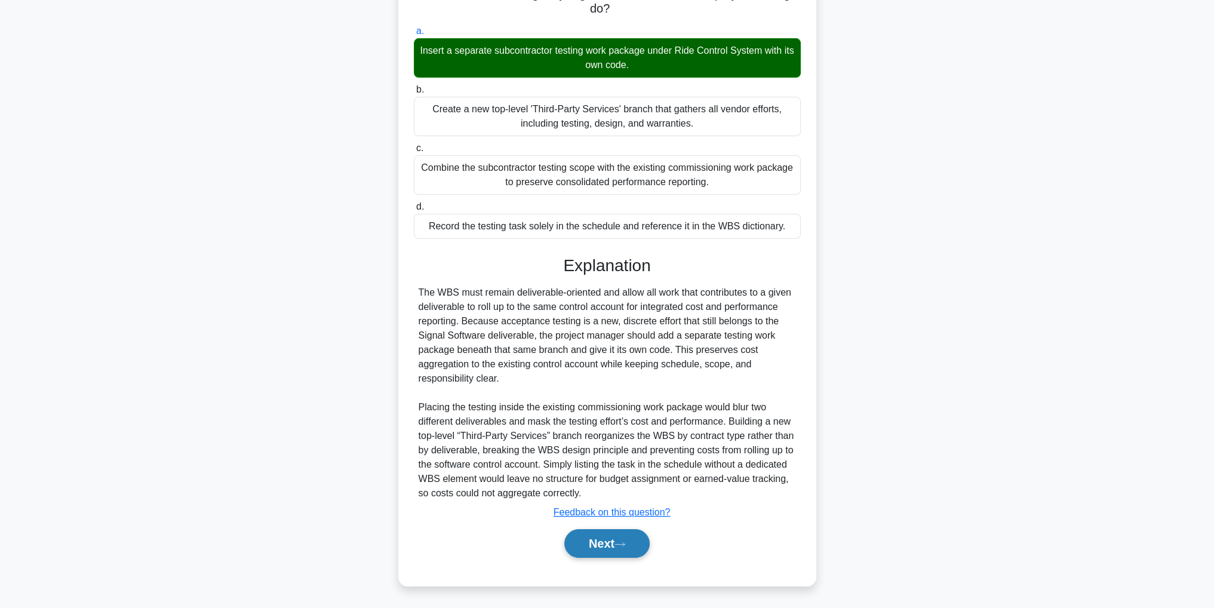
click at [583, 547] on button "Next" at bounding box center [606, 543] width 85 height 29
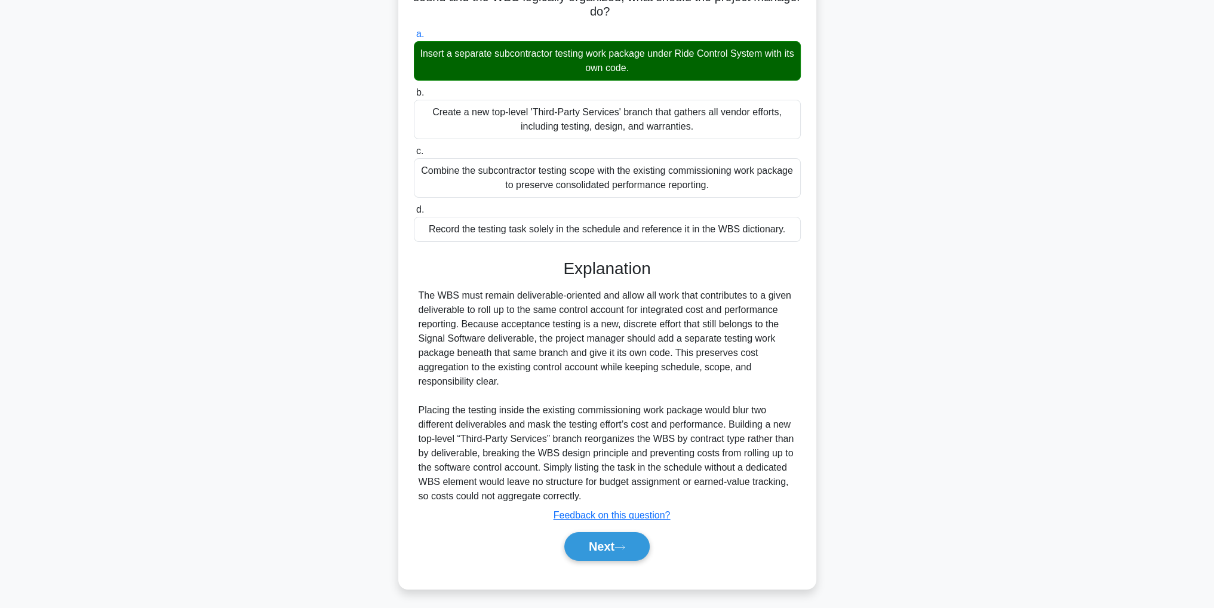
scroll to position [38, 0]
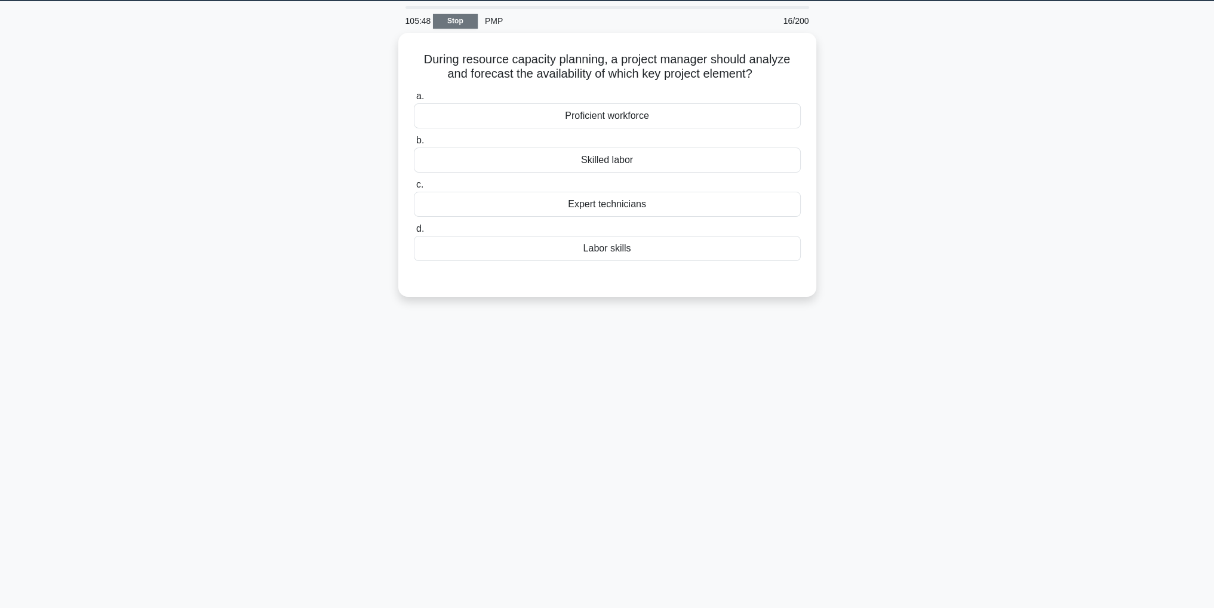
click at [438, 17] on link "Stop" at bounding box center [455, 21] width 45 height 15
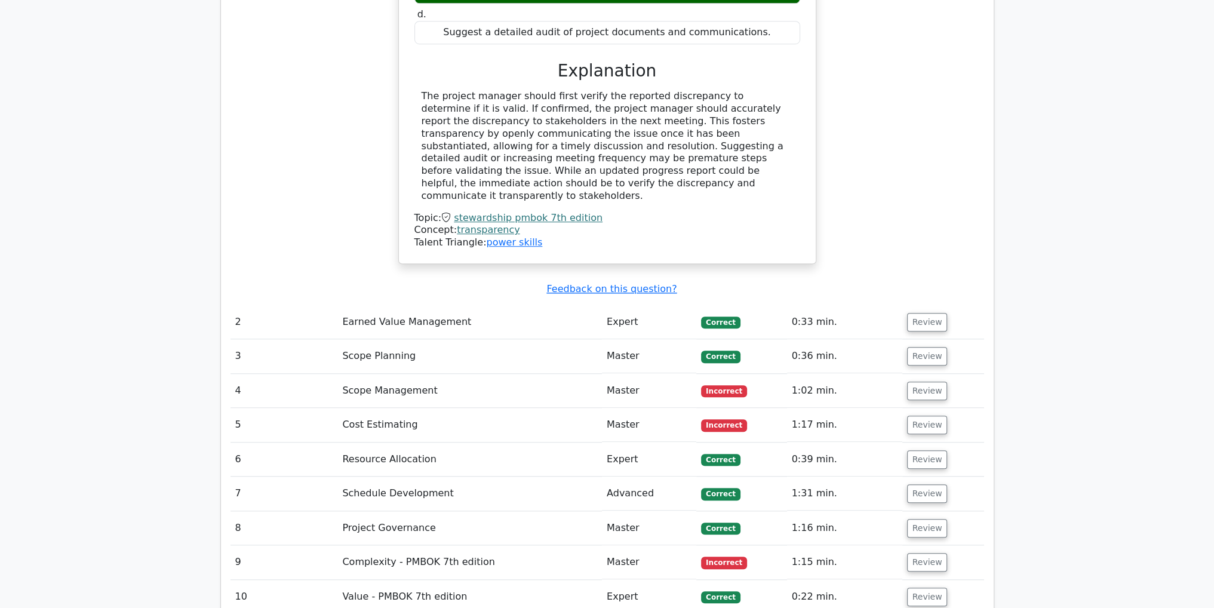
scroll to position [1114, 0]
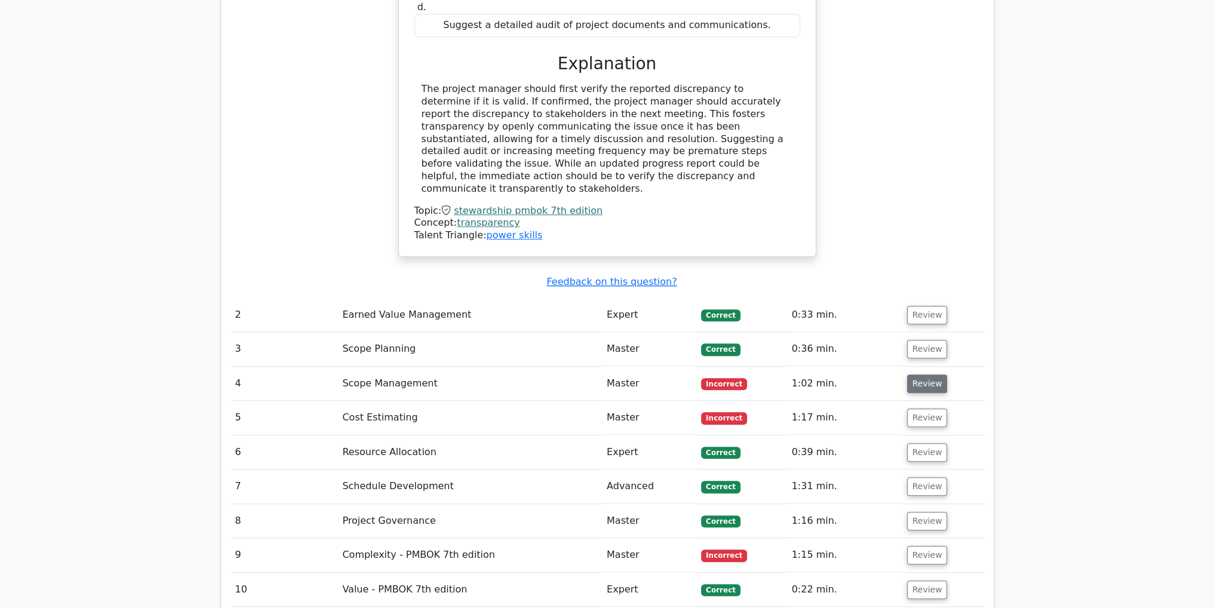
click at [935, 374] on button "Review" at bounding box center [927, 383] width 41 height 19
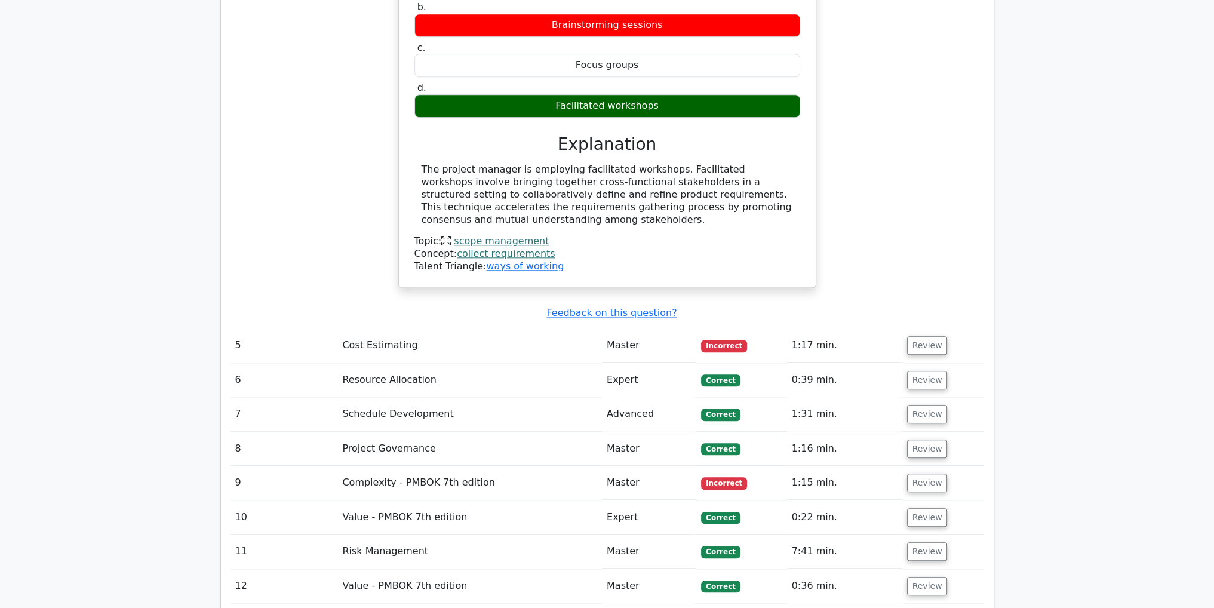
scroll to position [1671, 0]
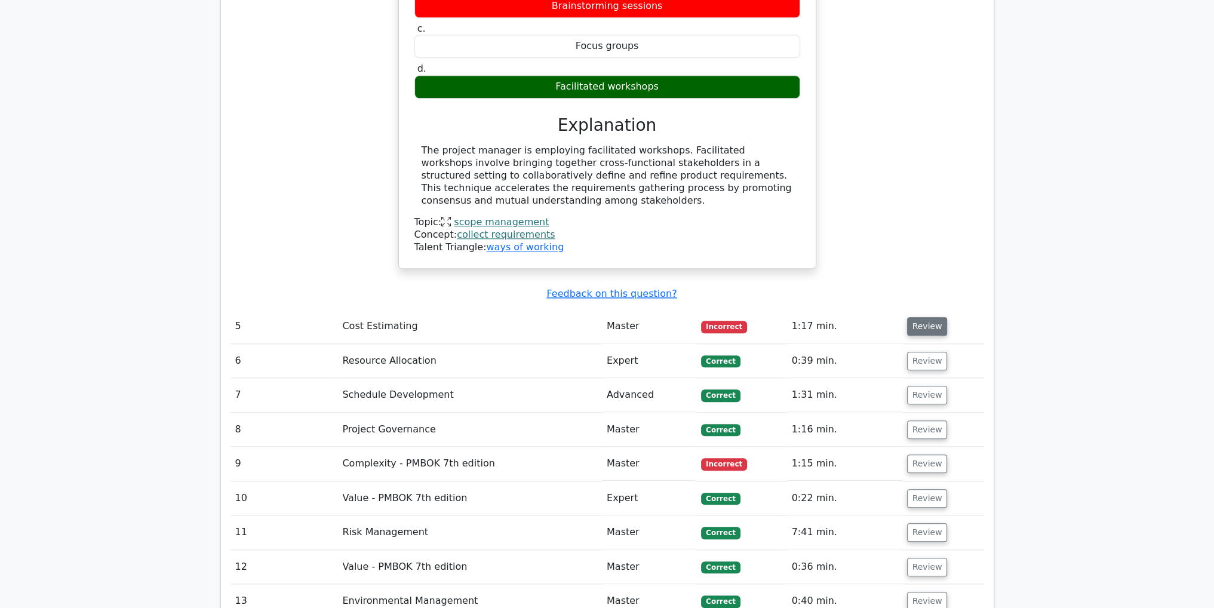
click at [932, 317] on button "Review" at bounding box center [927, 326] width 41 height 19
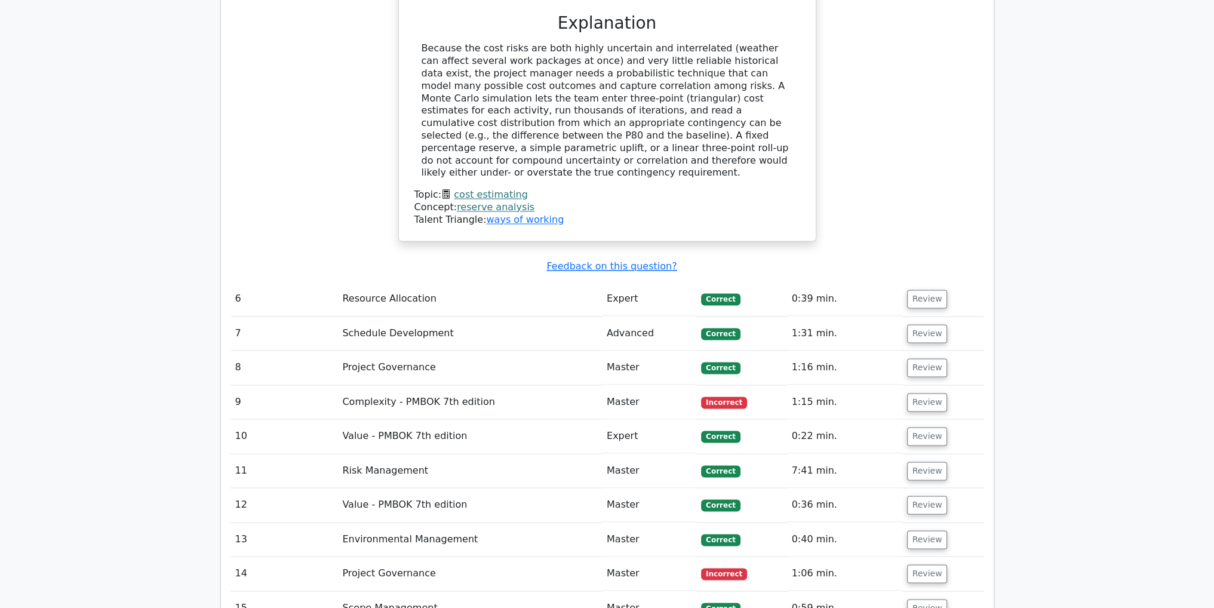
scroll to position [2367, 0]
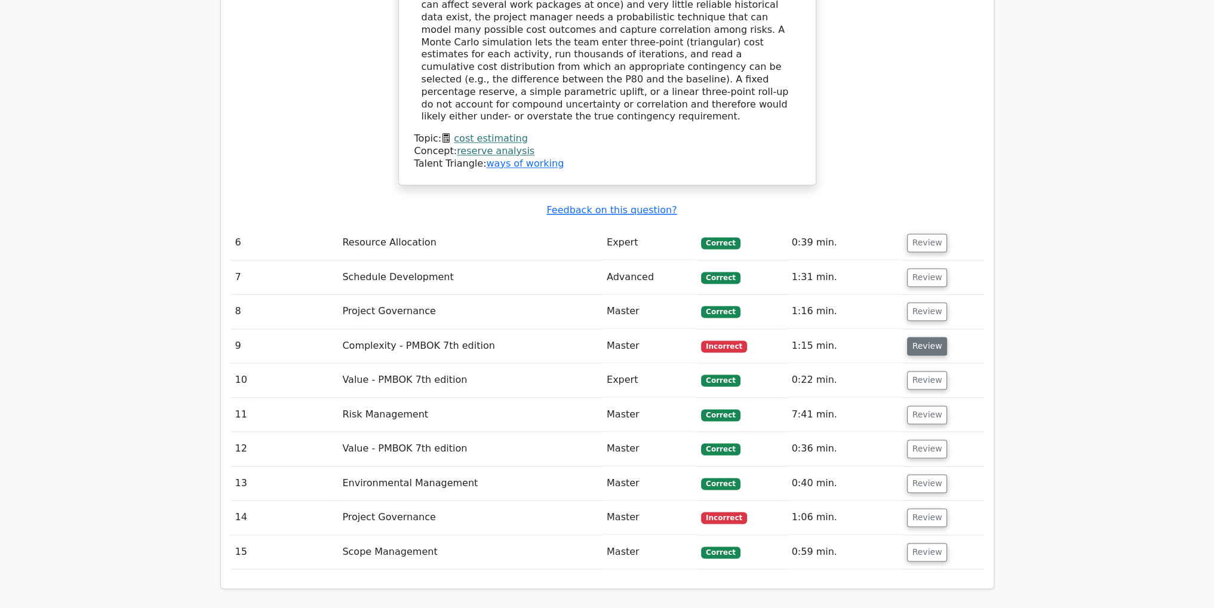
click at [931, 337] on button "Review" at bounding box center [927, 346] width 41 height 19
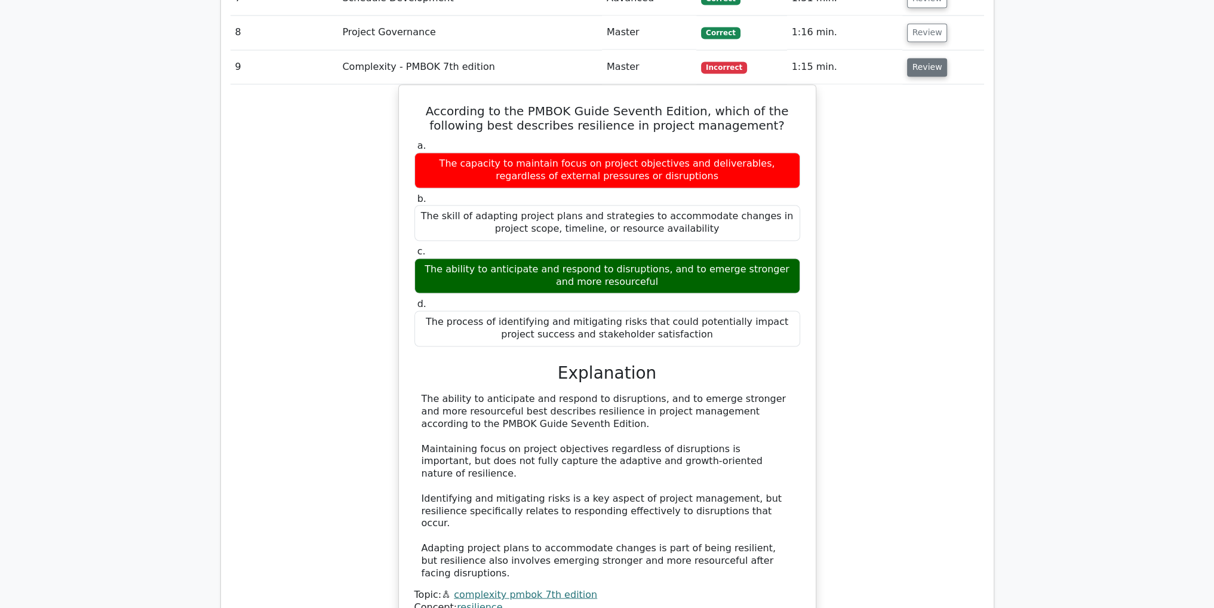
scroll to position [2925, 0]
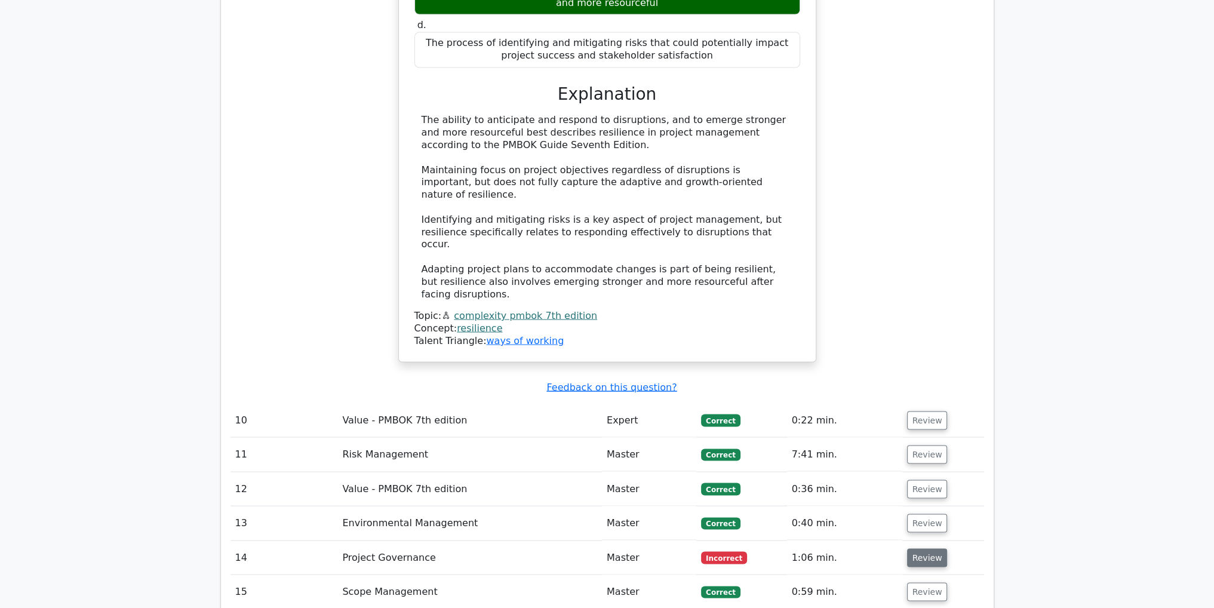
click at [922, 548] on button "Review" at bounding box center [927, 557] width 41 height 19
